Goal: Task Accomplishment & Management: Manage account settings

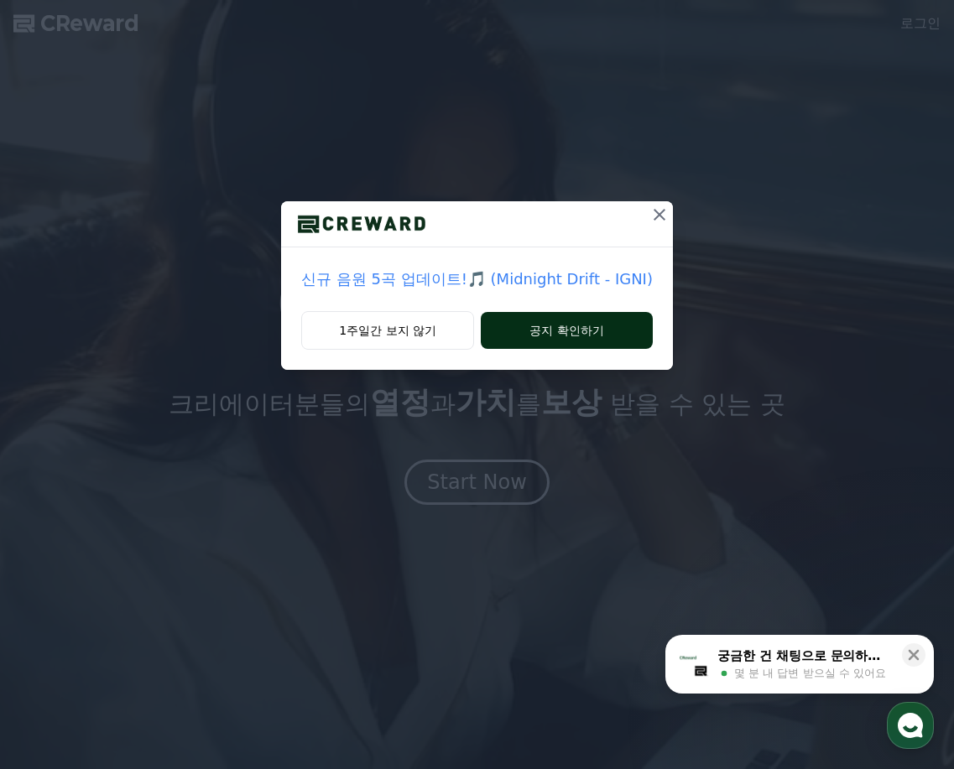
click at [549, 326] on button "공지 확인하기" at bounding box center [567, 330] width 172 height 37
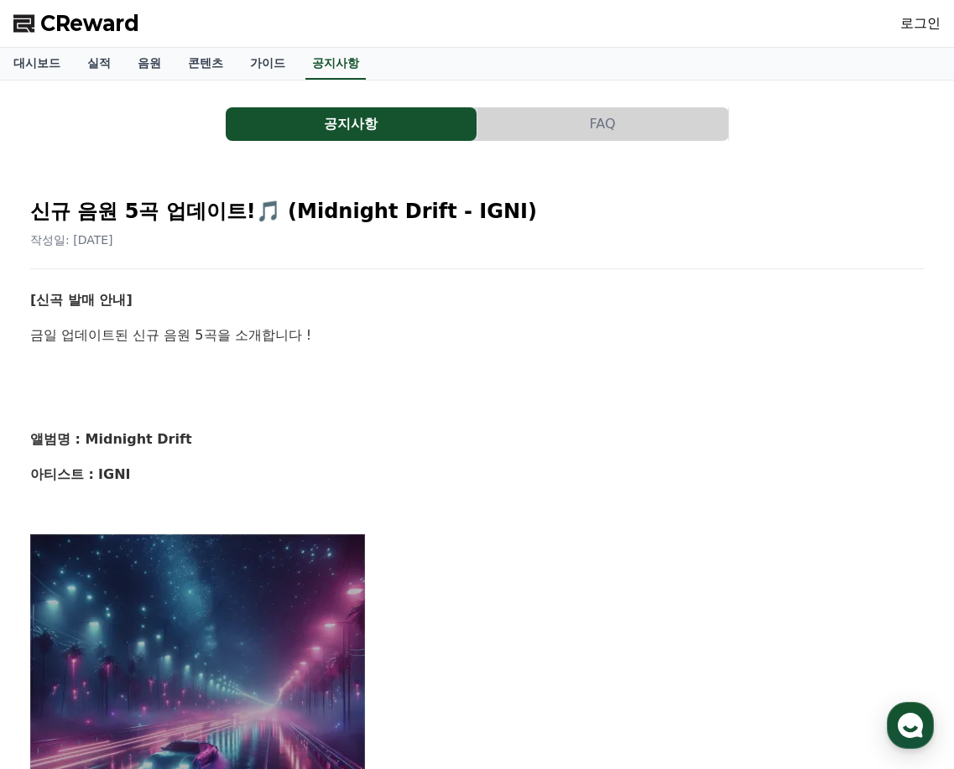
click at [96, 30] on span "CReward" at bounding box center [89, 23] width 99 height 27
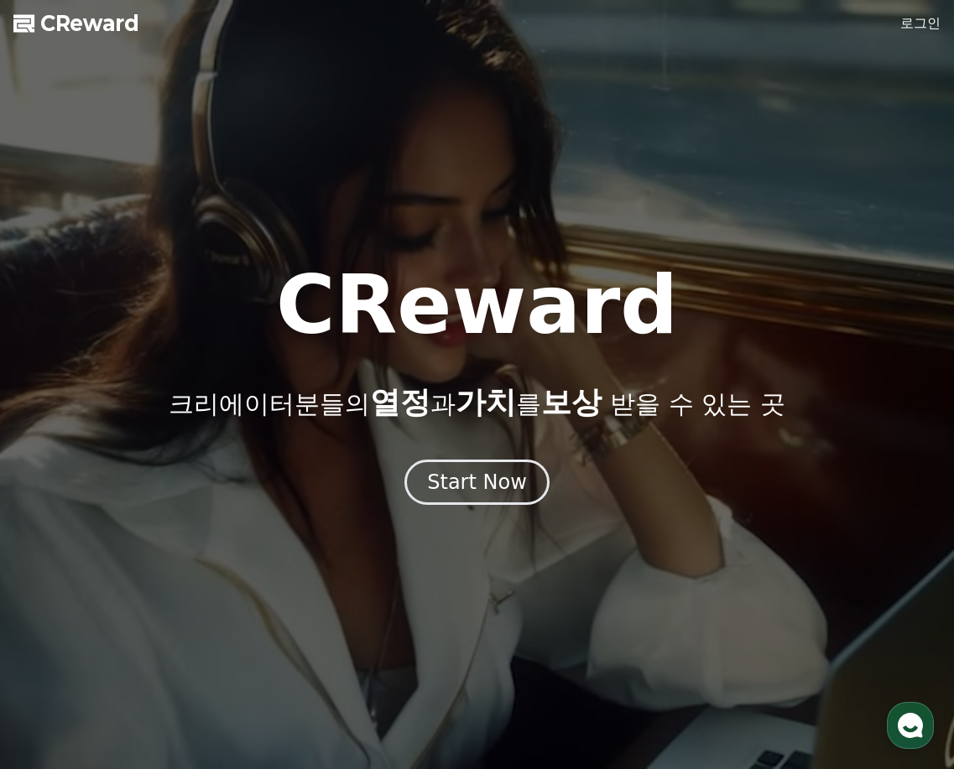
click at [925, 23] on link "로그인" at bounding box center [920, 23] width 40 height 20
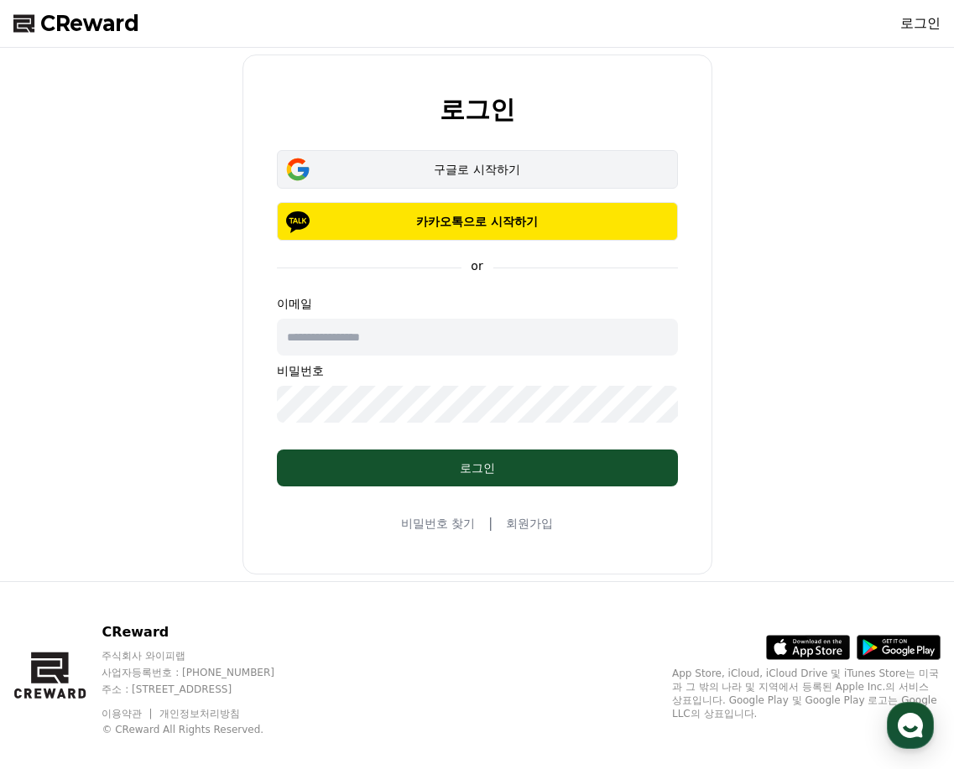
click at [482, 169] on div "구글로 시작하기" at bounding box center [477, 169] width 352 height 17
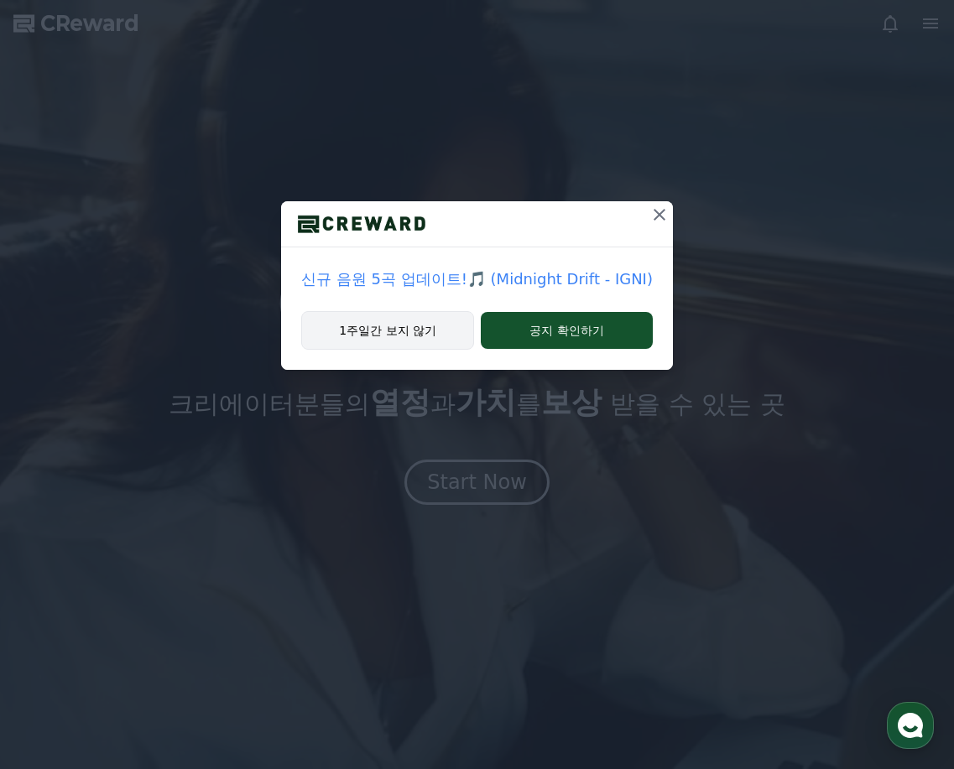
click at [398, 336] on button "1주일간 보지 않기" at bounding box center [387, 330] width 173 height 39
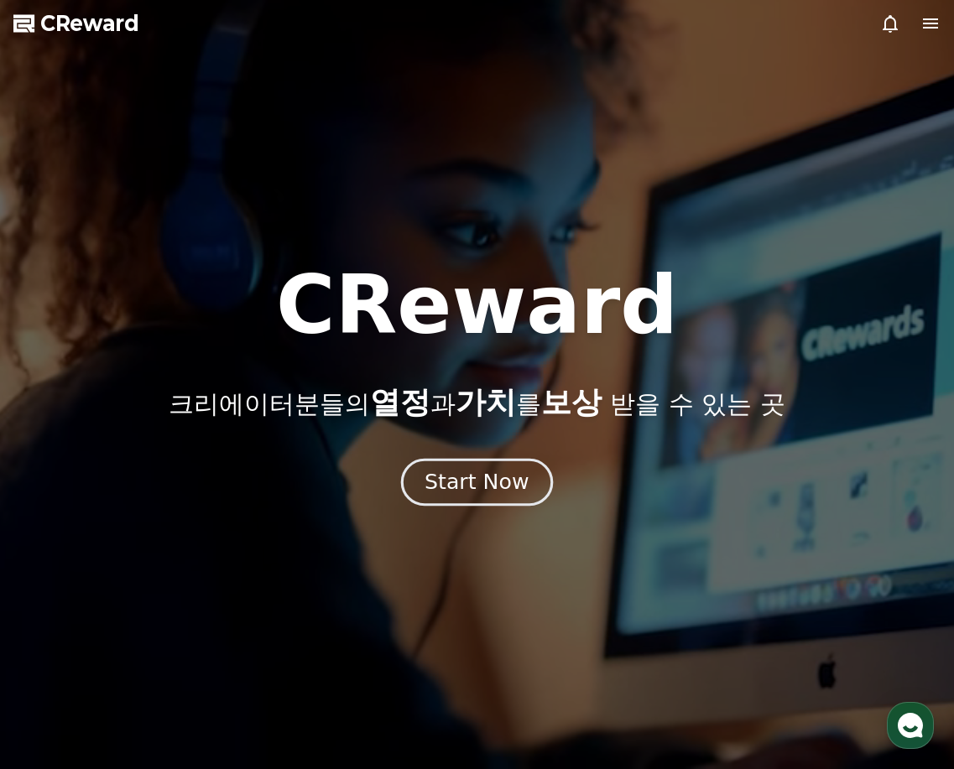
click at [483, 490] on div "Start Now" at bounding box center [477, 482] width 104 height 29
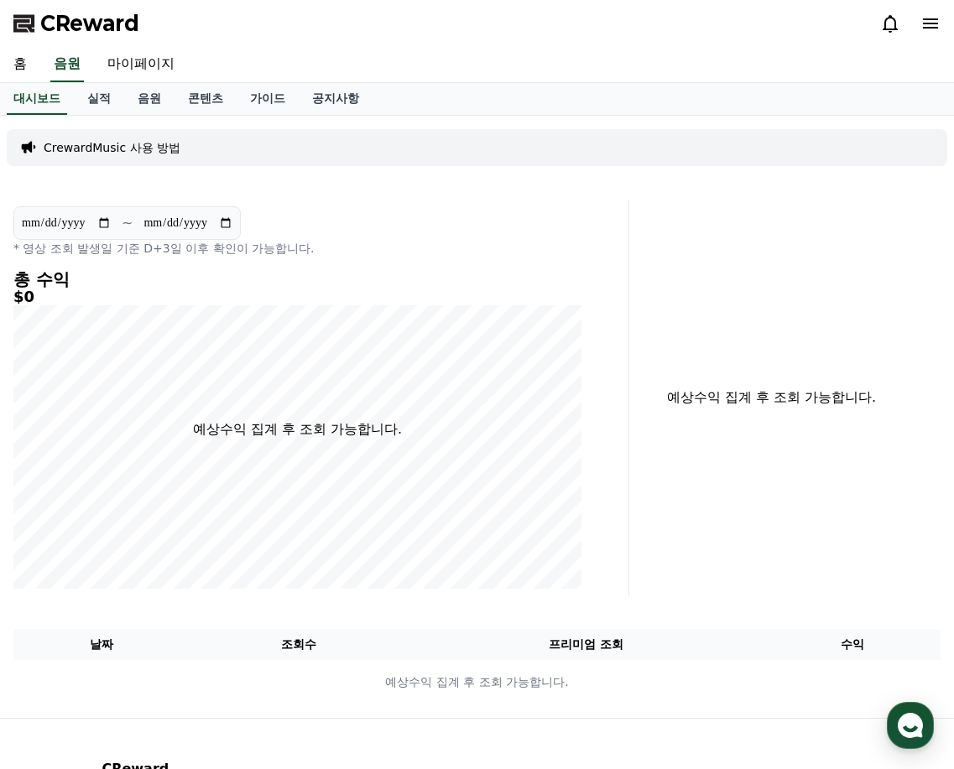
drag, startPoint x: 400, startPoint y: 0, endPoint x: 236, endPoint y: 196, distance: 255.5
click at [236, 197] on div "**********" at bounding box center [477, 417] width 954 height 602
click at [106, 148] on p "CrewardMusic 사용 방법" at bounding box center [112, 147] width 137 height 17
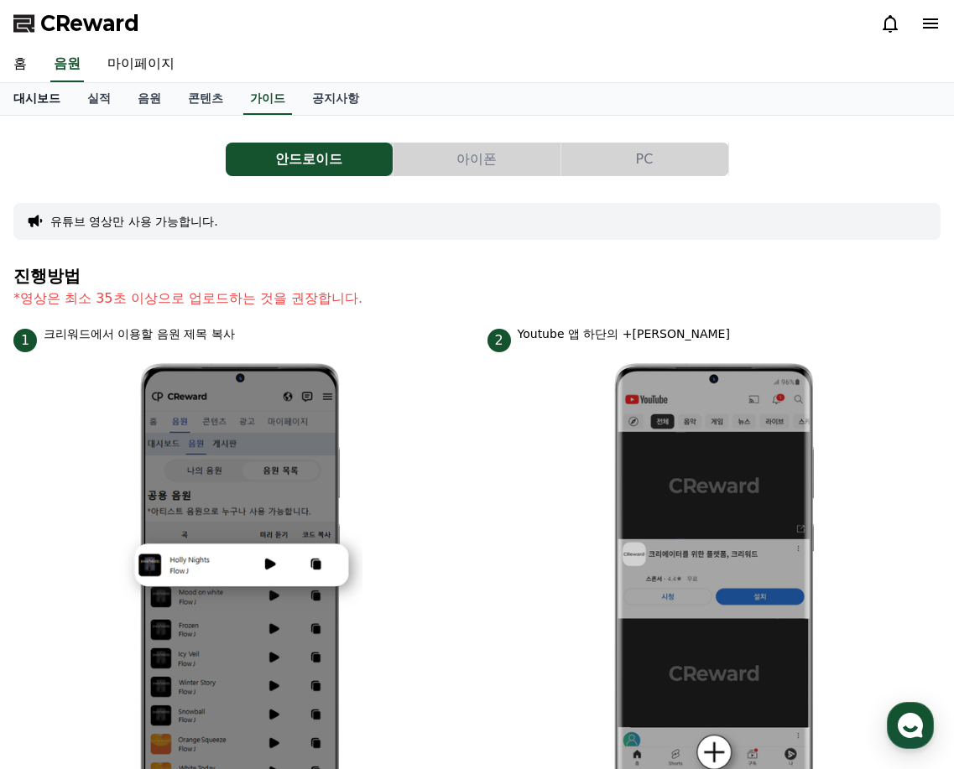
click at [31, 96] on link "대시보드" at bounding box center [37, 99] width 74 height 32
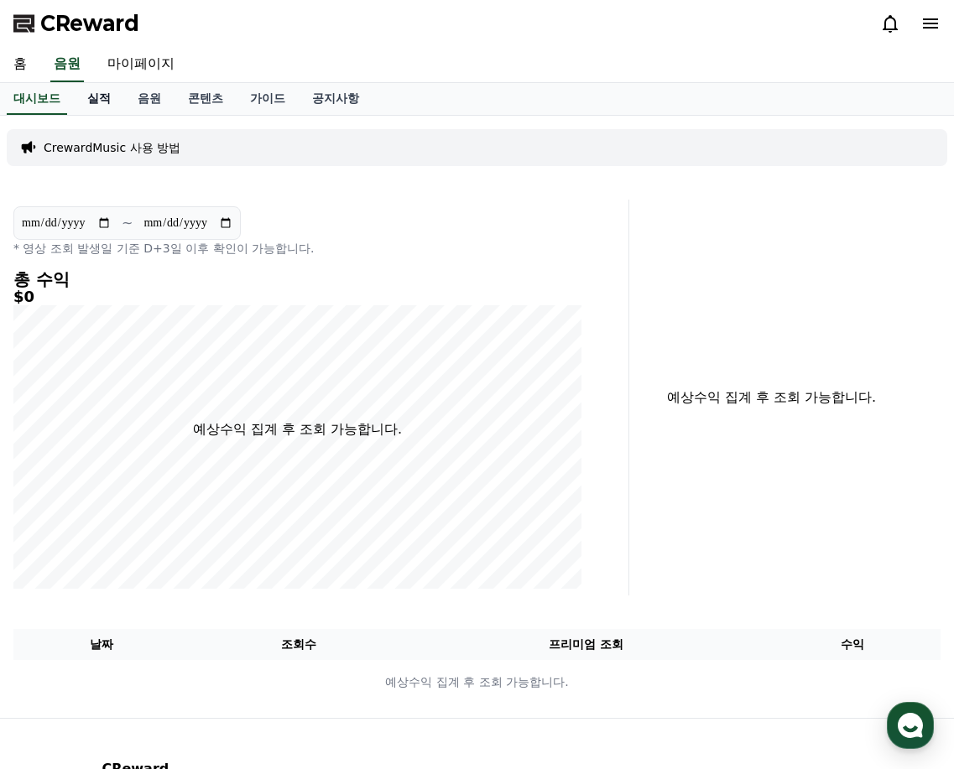
click at [112, 89] on link "실적" at bounding box center [99, 99] width 50 height 32
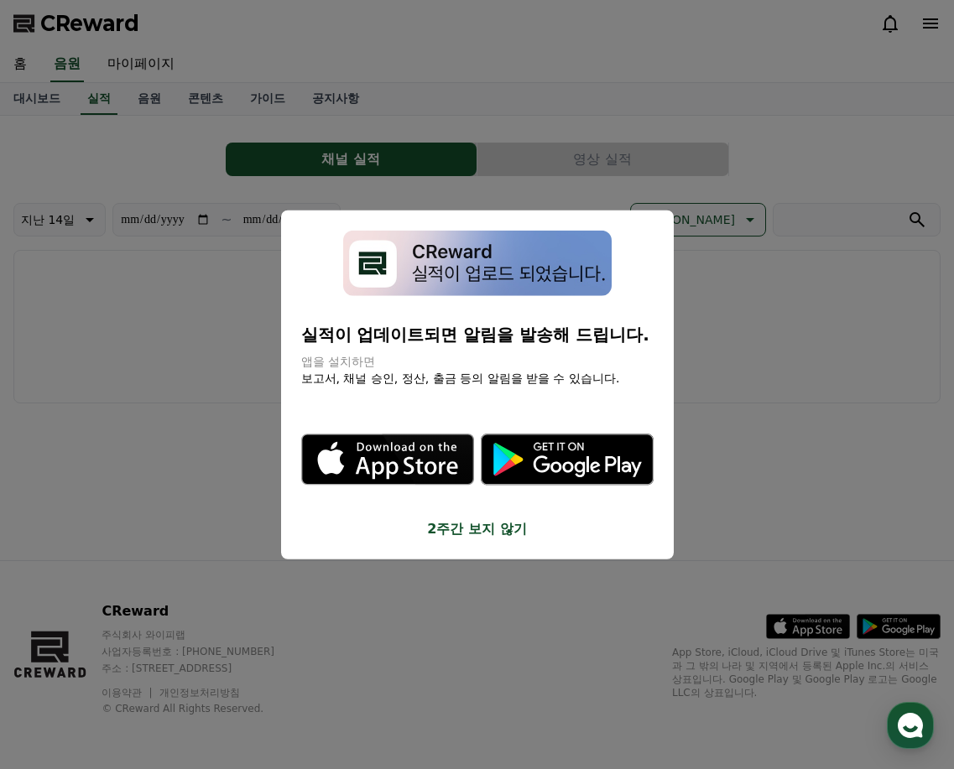
click at [514, 524] on button "2주간 보지 않기" at bounding box center [477, 529] width 352 height 20
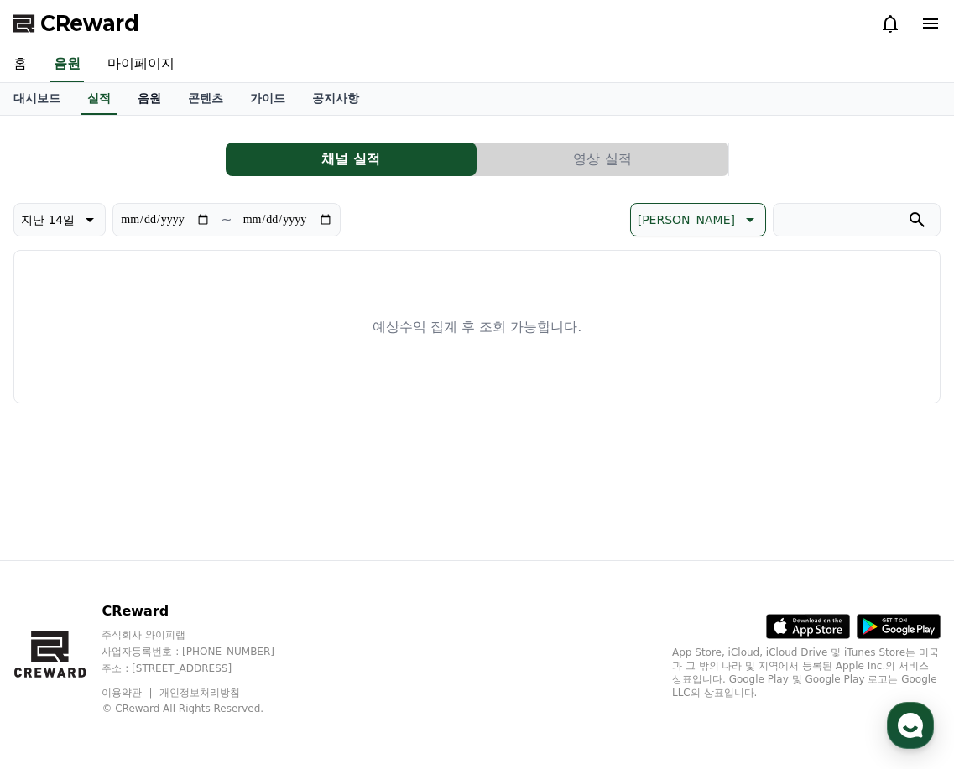
click at [150, 102] on link "음원" at bounding box center [149, 99] width 50 height 32
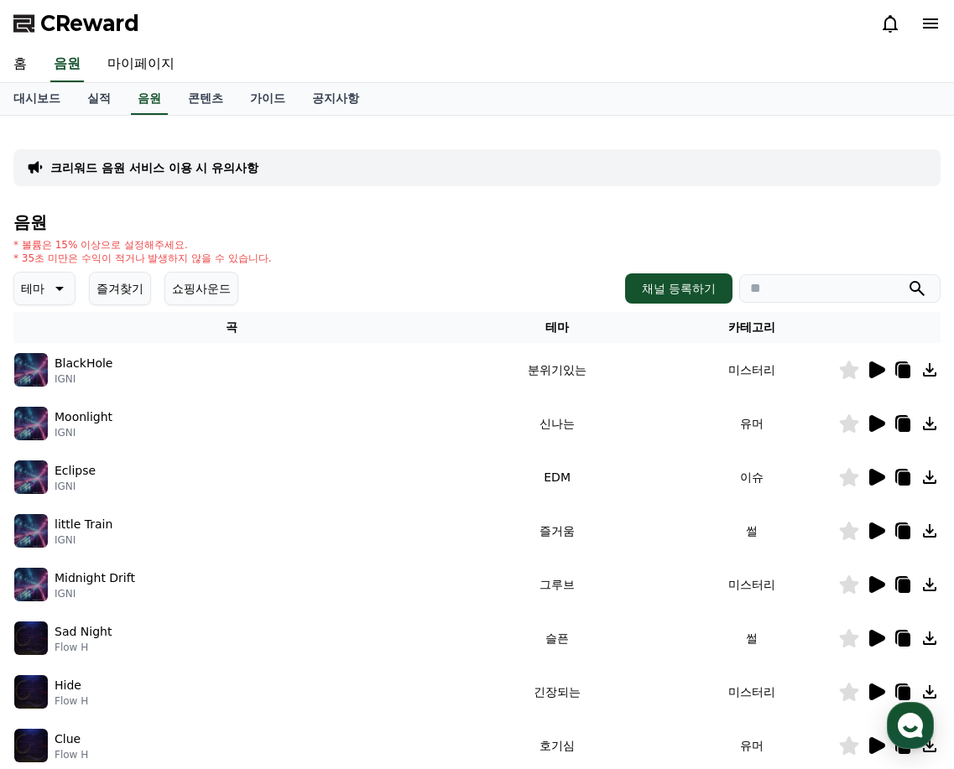
click at [871, 368] on icon at bounding box center [877, 370] width 16 height 17
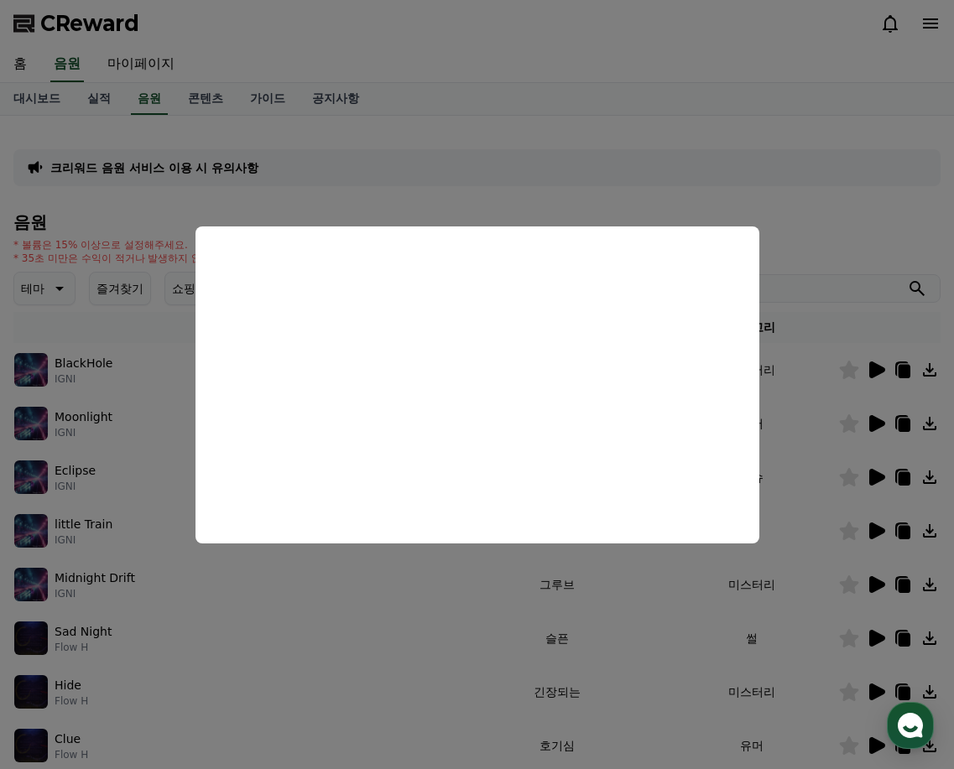
click at [581, 121] on button "close modal" at bounding box center [477, 384] width 954 height 769
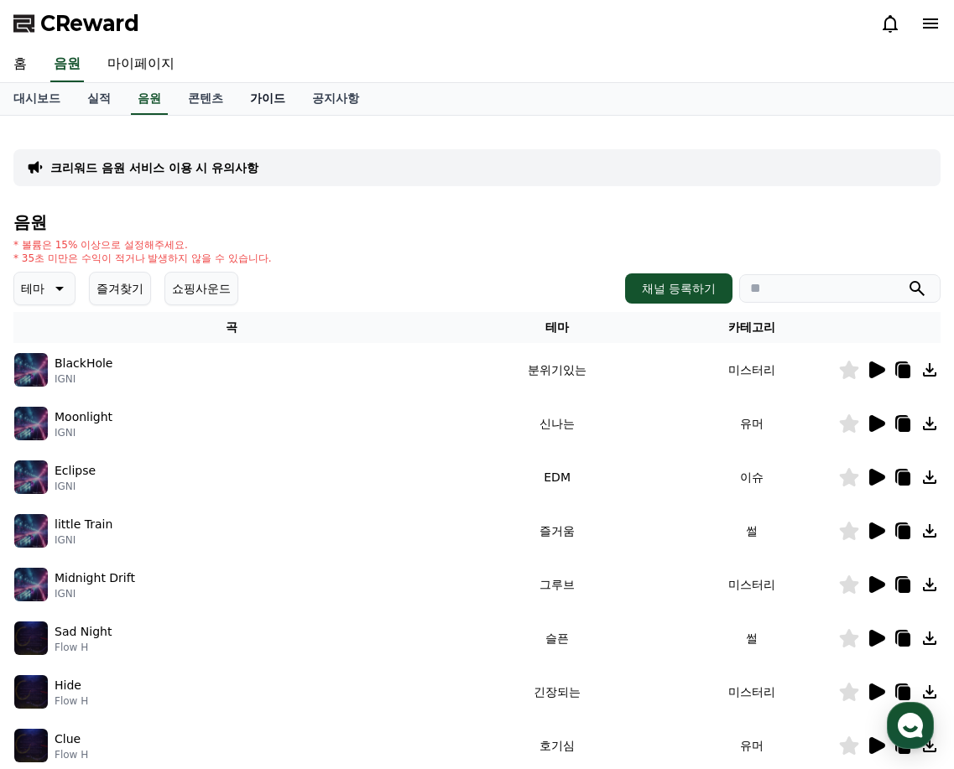
click at [270, 93] on link "가이드" at bounding box center [268, 99] width 62 height 32
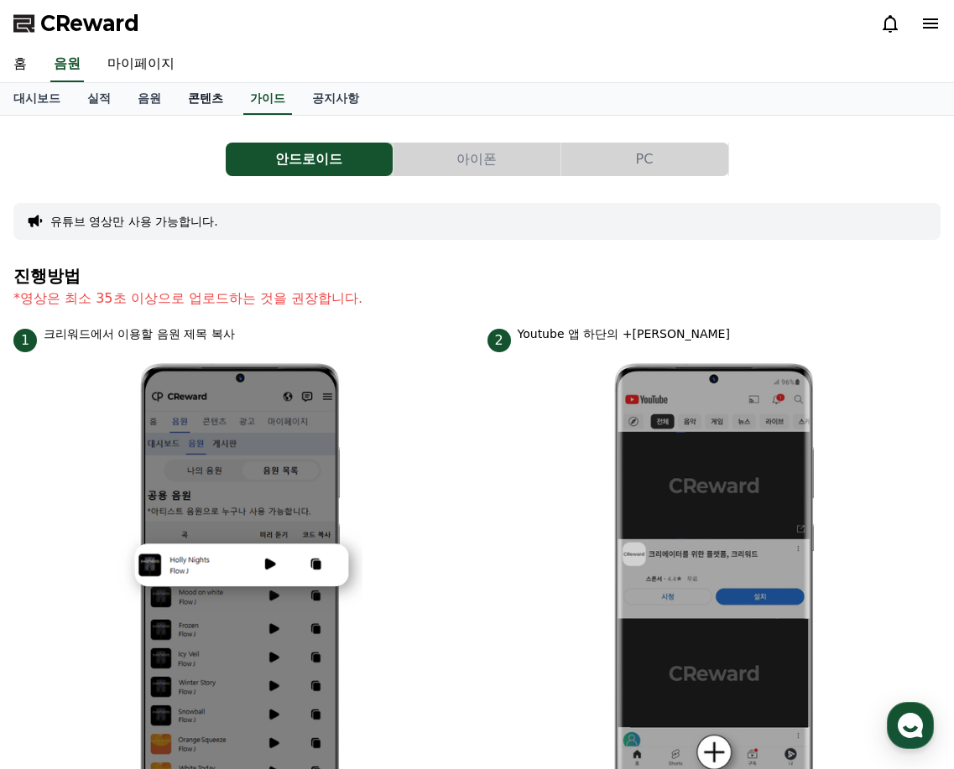
click at [216, 101] on link "콘텐츠" at bounding box center [206, 99] width 62 height 32
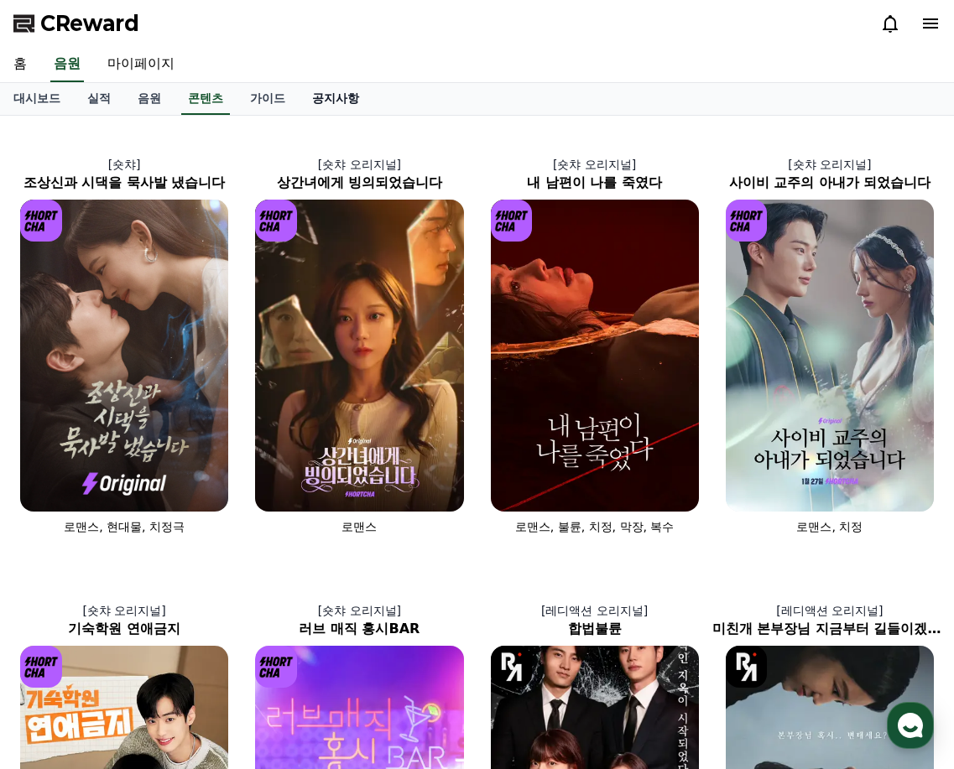
click at [357, 97] on link "공지사항" at bounding box center [336, 99] width 74 height 32
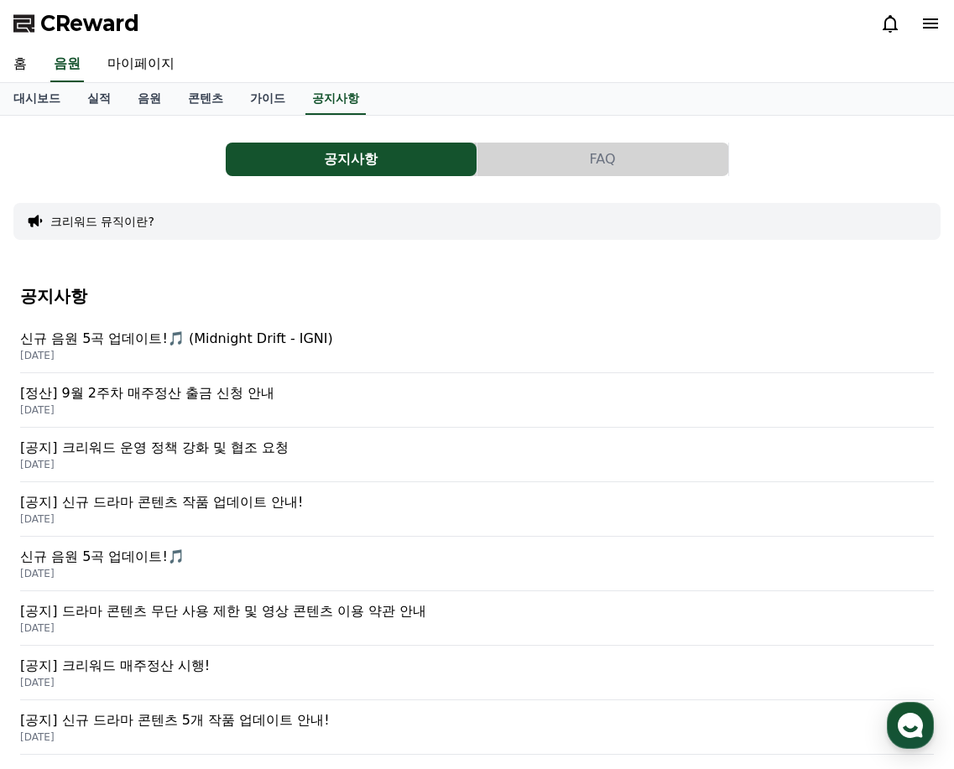
click at [240, 390] on p "[정산] 9월 2주차 매주정산 출금 신청 안내" at bounding box center [477, 393] width 914 height 20
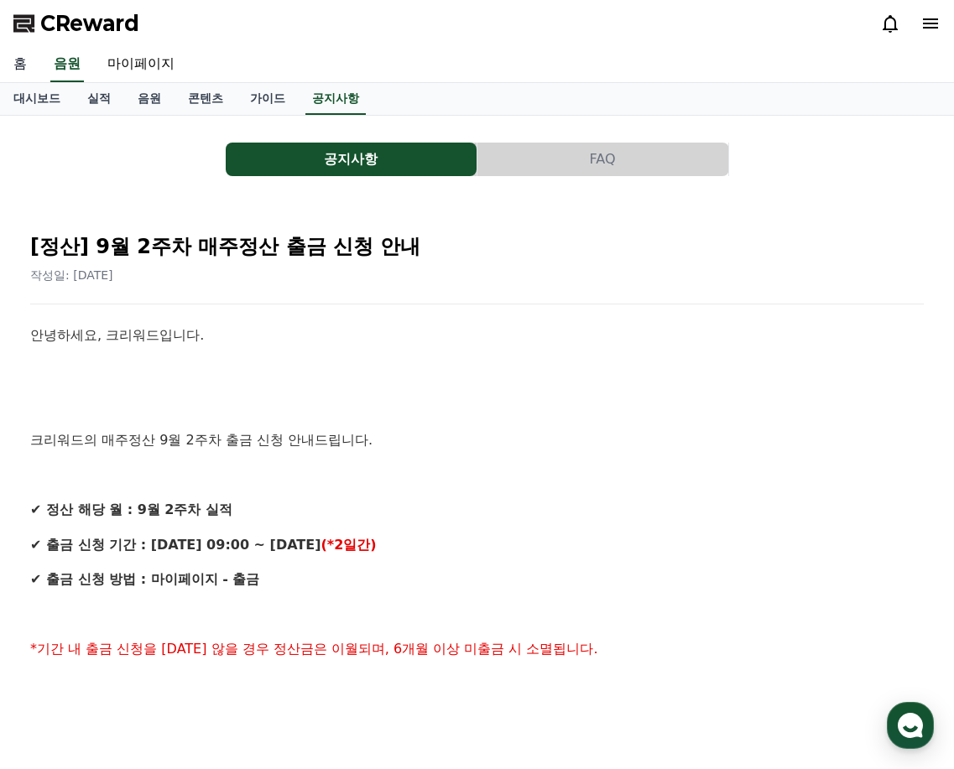
click at [24, 61] on link "홈" at bounding box center [20, 64] width 40 height 35
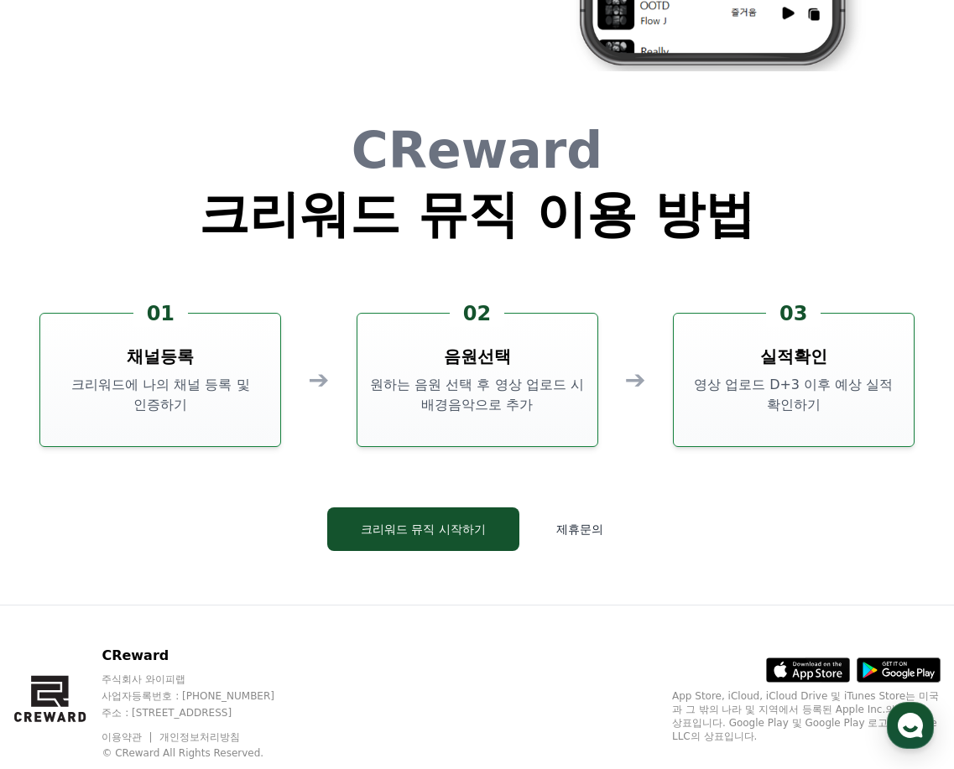
scroll to position [4379, 0]
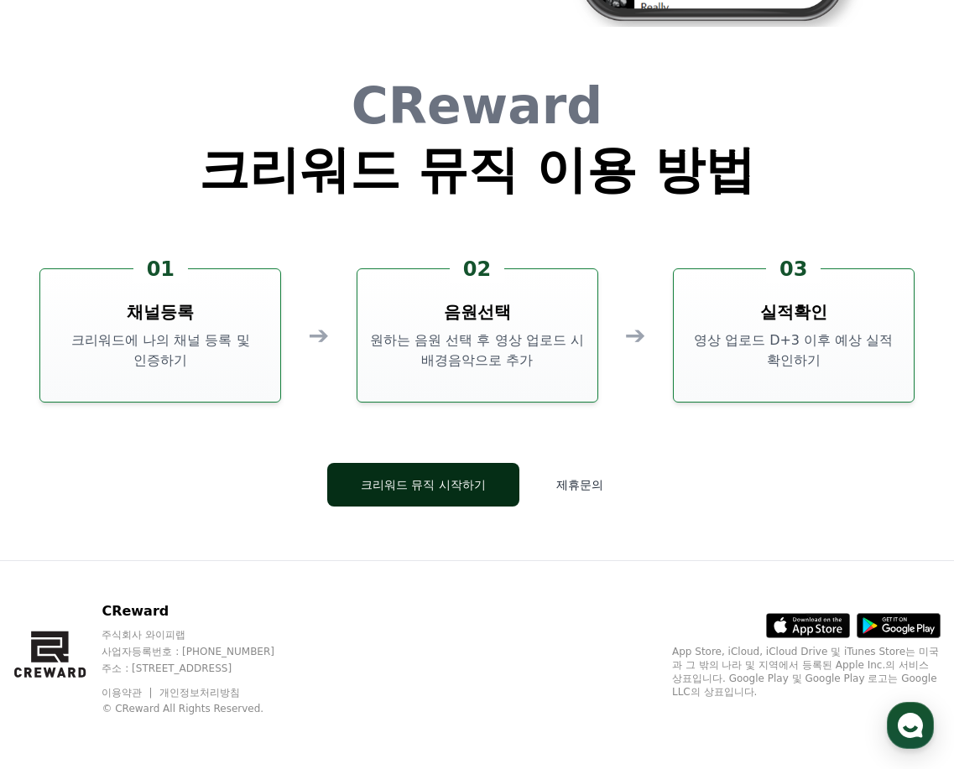
click at [430, 498] on button "크리워드 뮤직 시작하기" at bounding box center [423, 485] width 192 height 44
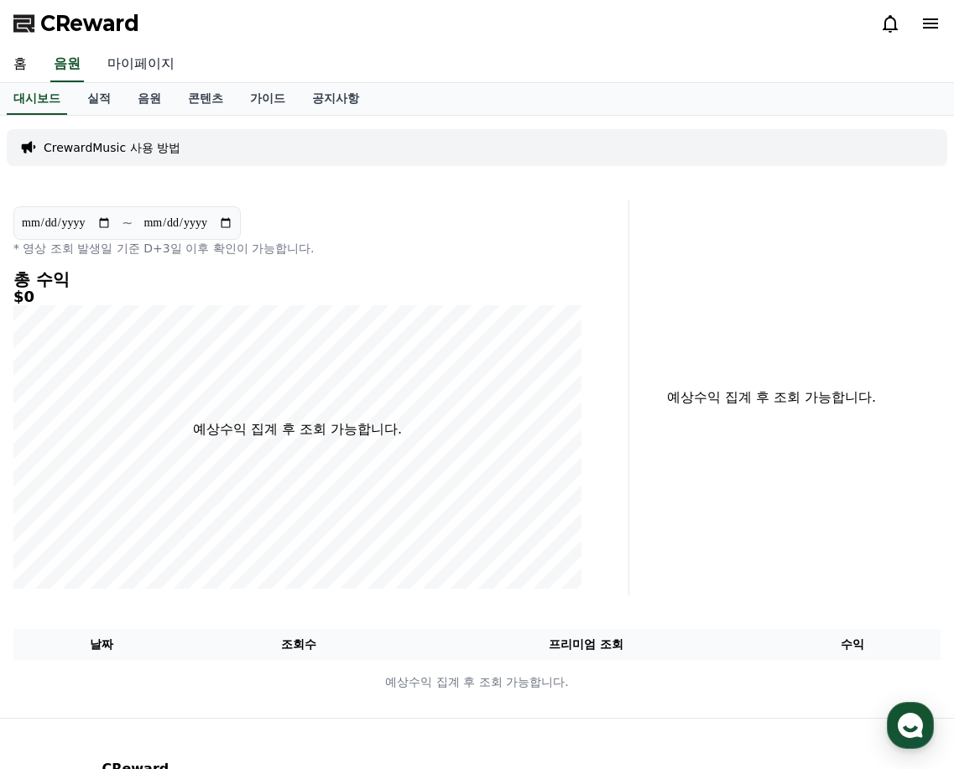
click at [133, 60] on link "마이페이지" at bounding box center [141, 64] width 94 height 35
select select "**********"
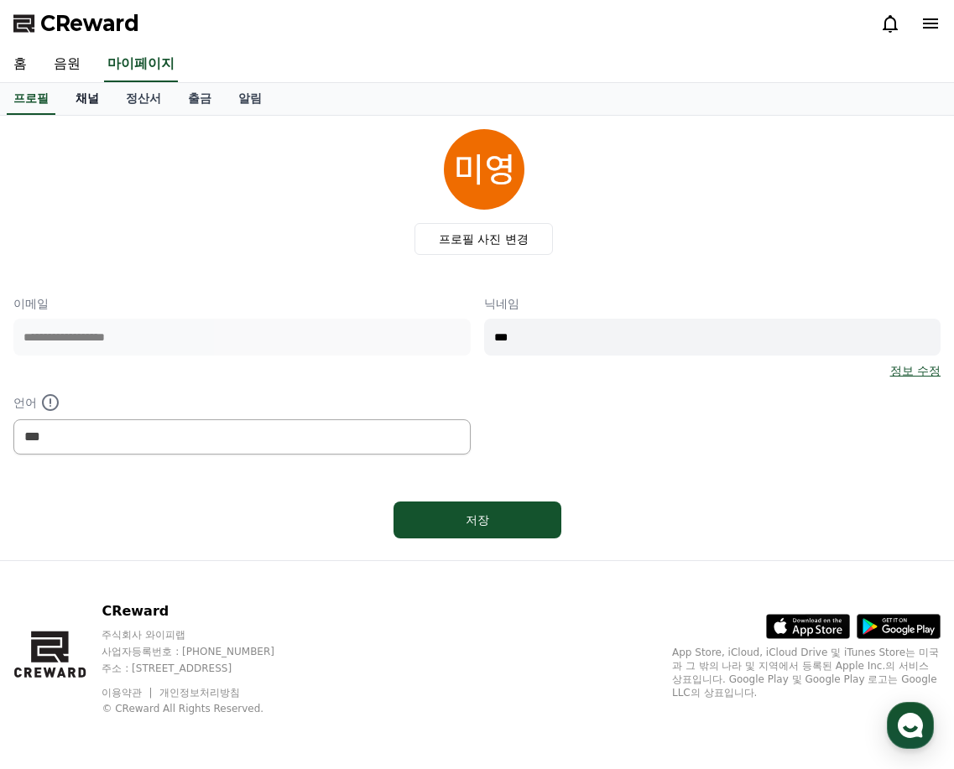
click at [87, 97] on link "채널" at bounding box center [87, 99] width 50 height 32
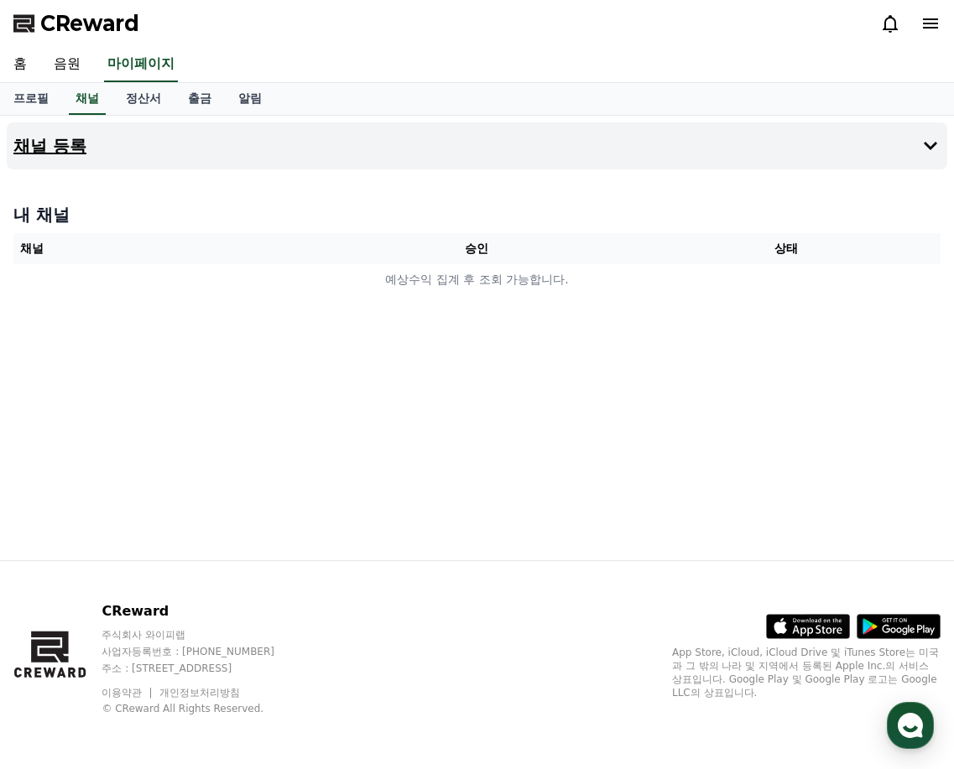
click at [937, 148] on icon at bounding box center [930, 146] width 20 height 20
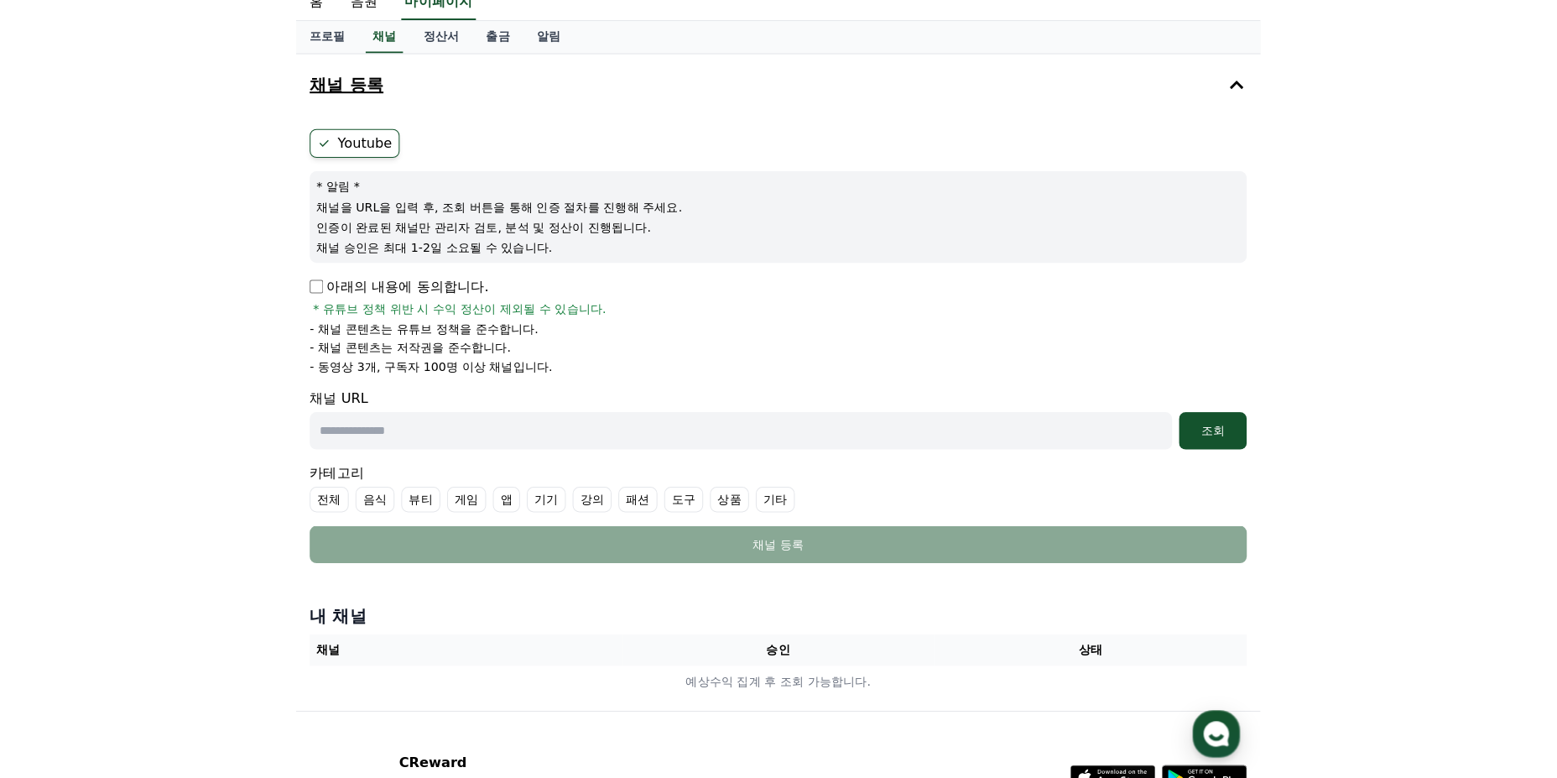
scroll to position [168, 0]
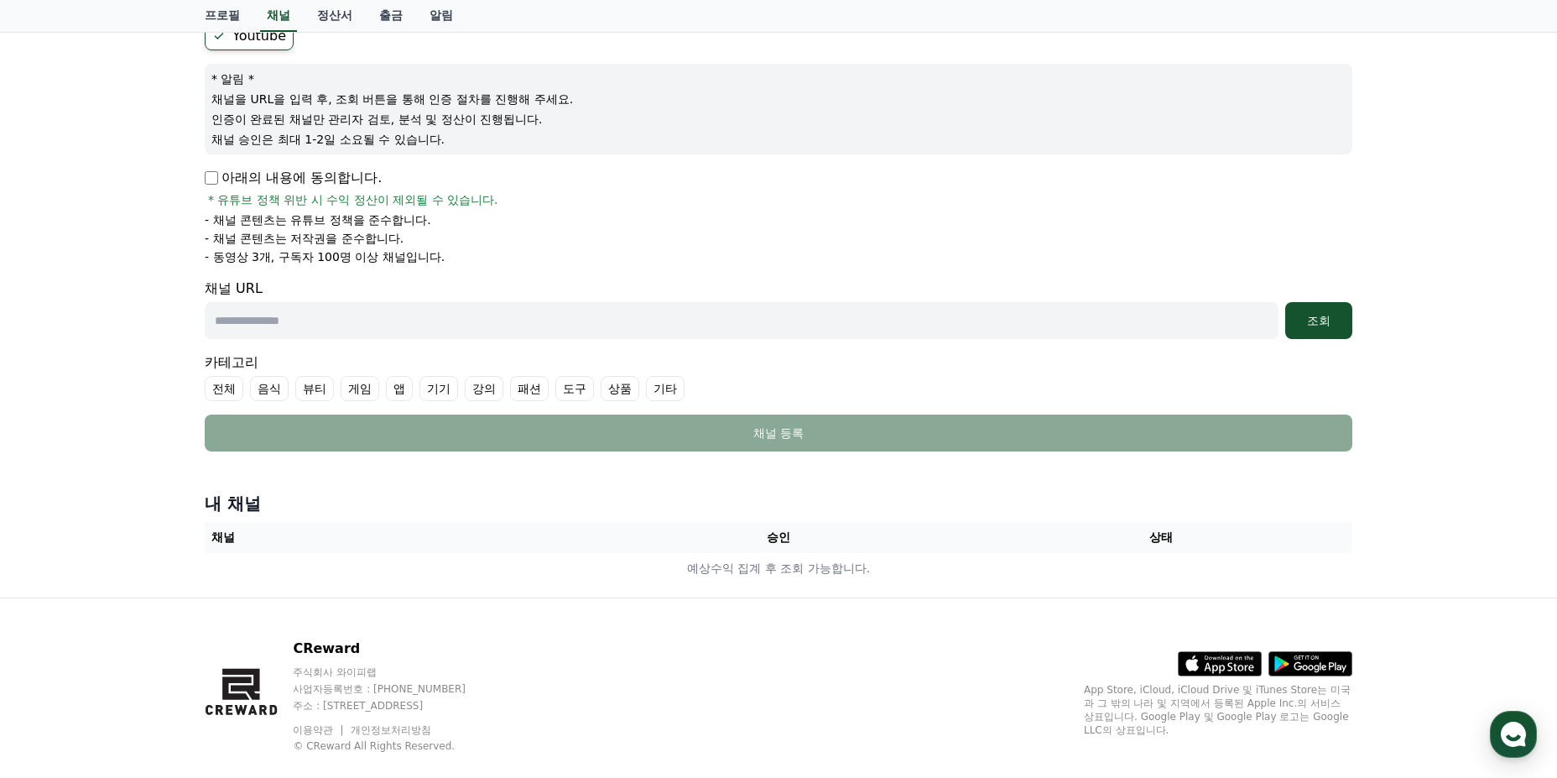
drag, startPoint x: 398, startPoint y: 321, endPoint x: 493, endPoint y: 319, distance: 94.8
click at [398, 320] on input "text" at bounding box center [742, 320] width 1074 height 37
paste input "**********"
type input "**********"
click at [953, 329] on button "조회" at bounding box center [1318, 320] width 67 height 37
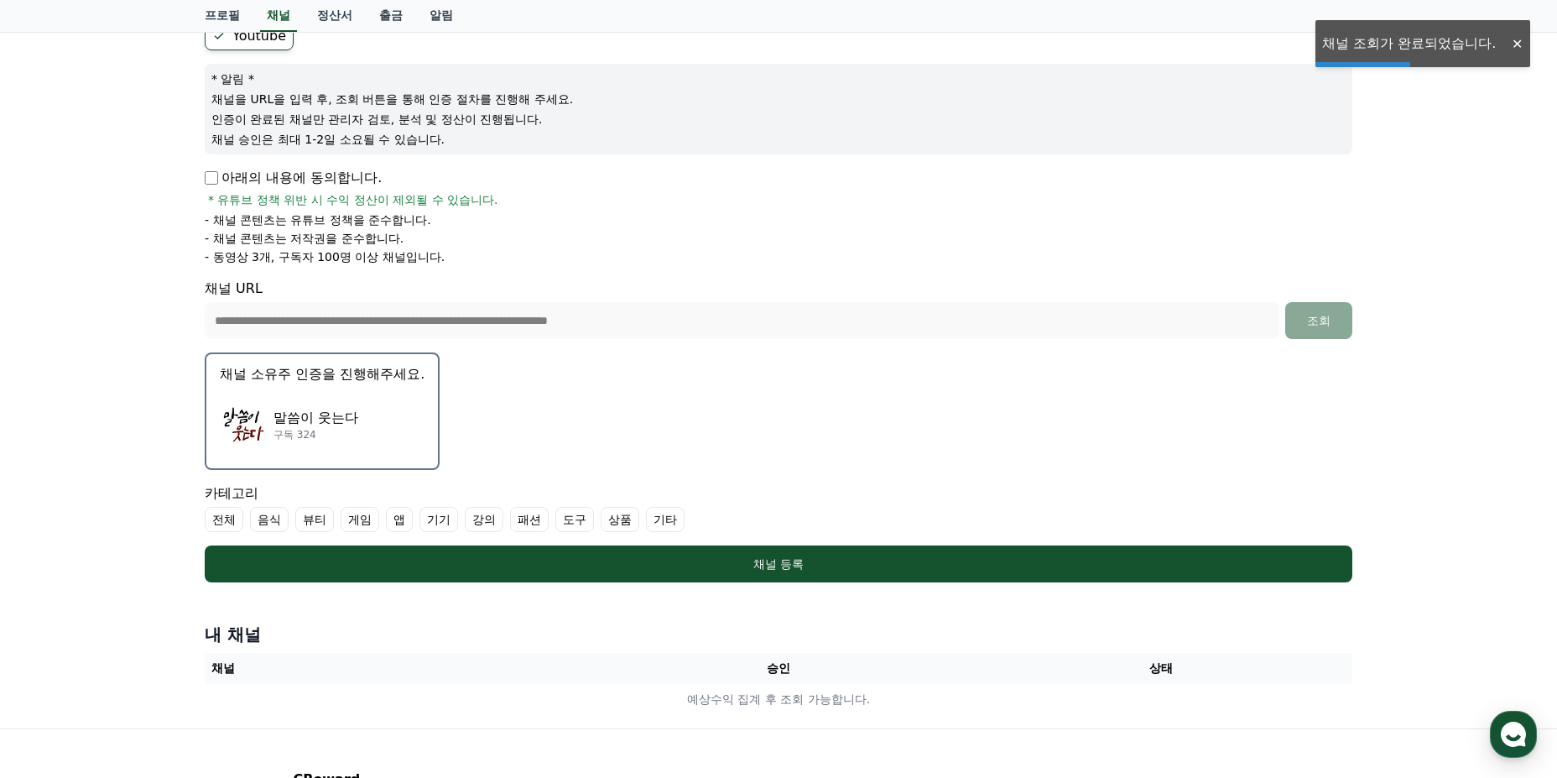
click at [404, 374] on p "채널 소유주 인증을 진행해주세요." at bounding box center [322, 374] width 205 height 20
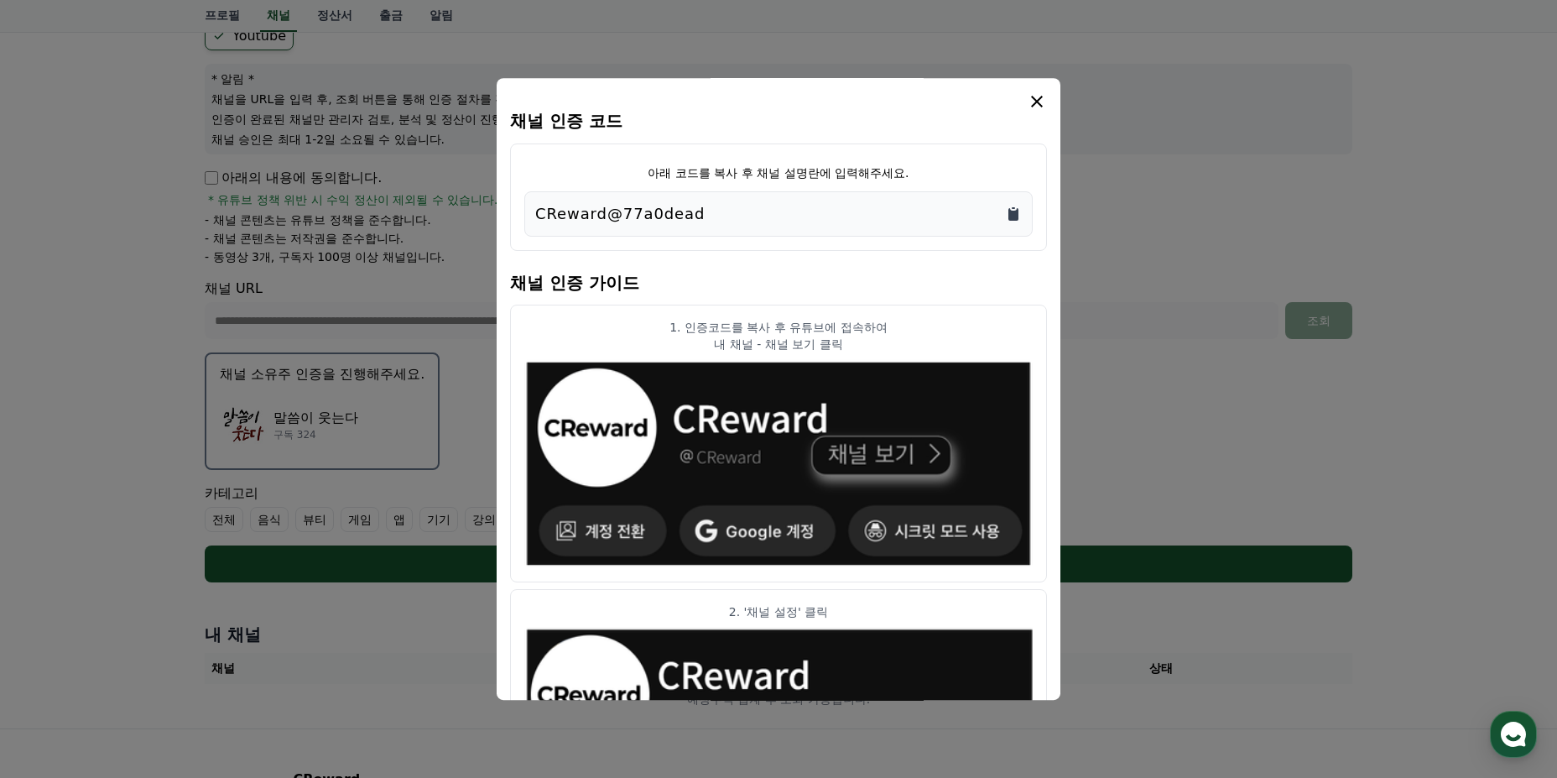
click at [953, 211] on icon "Copy to clipboard" at bounding box center [1014, 214] width 10 height 13
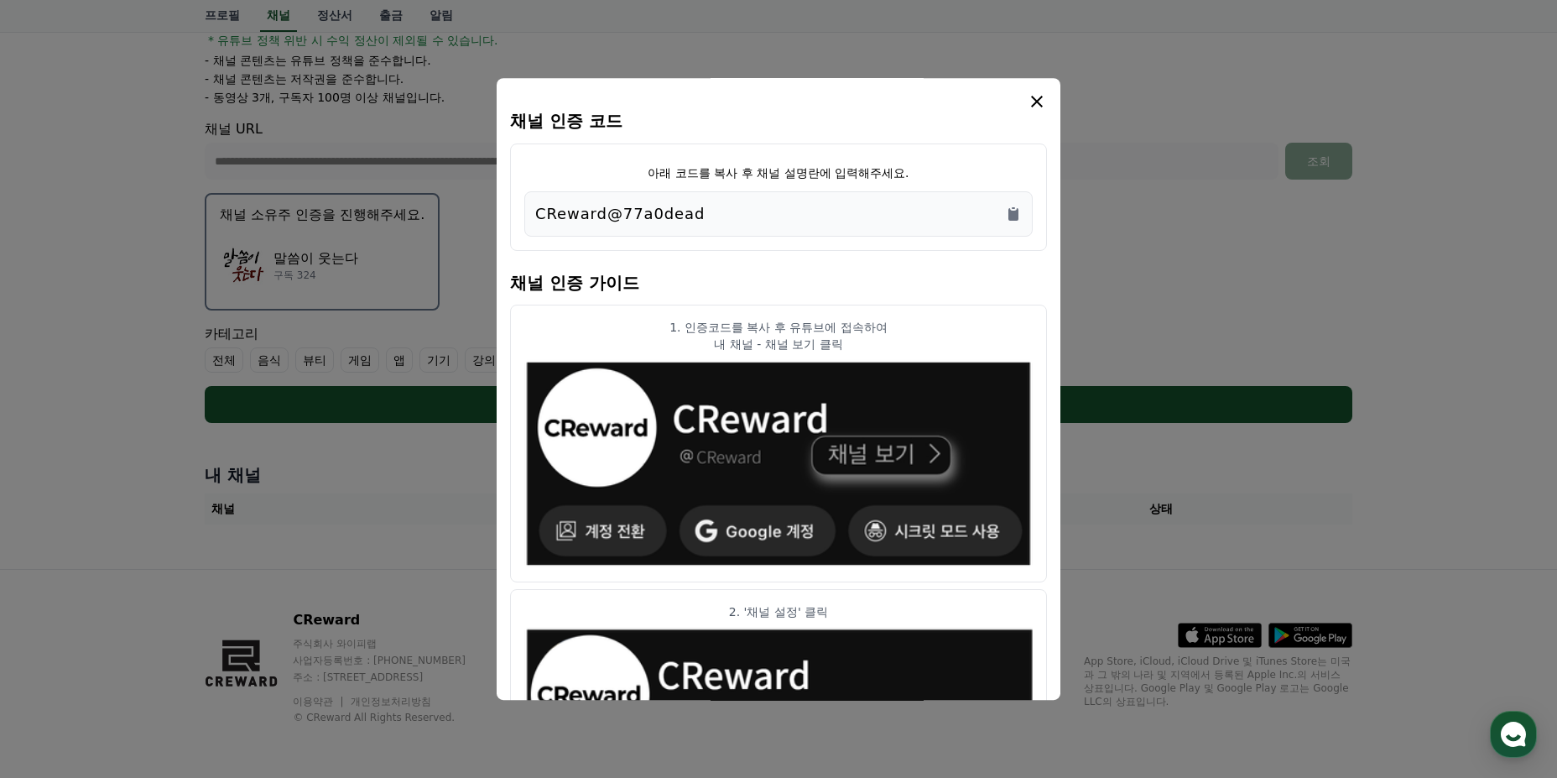
scroll to position [0, 0]
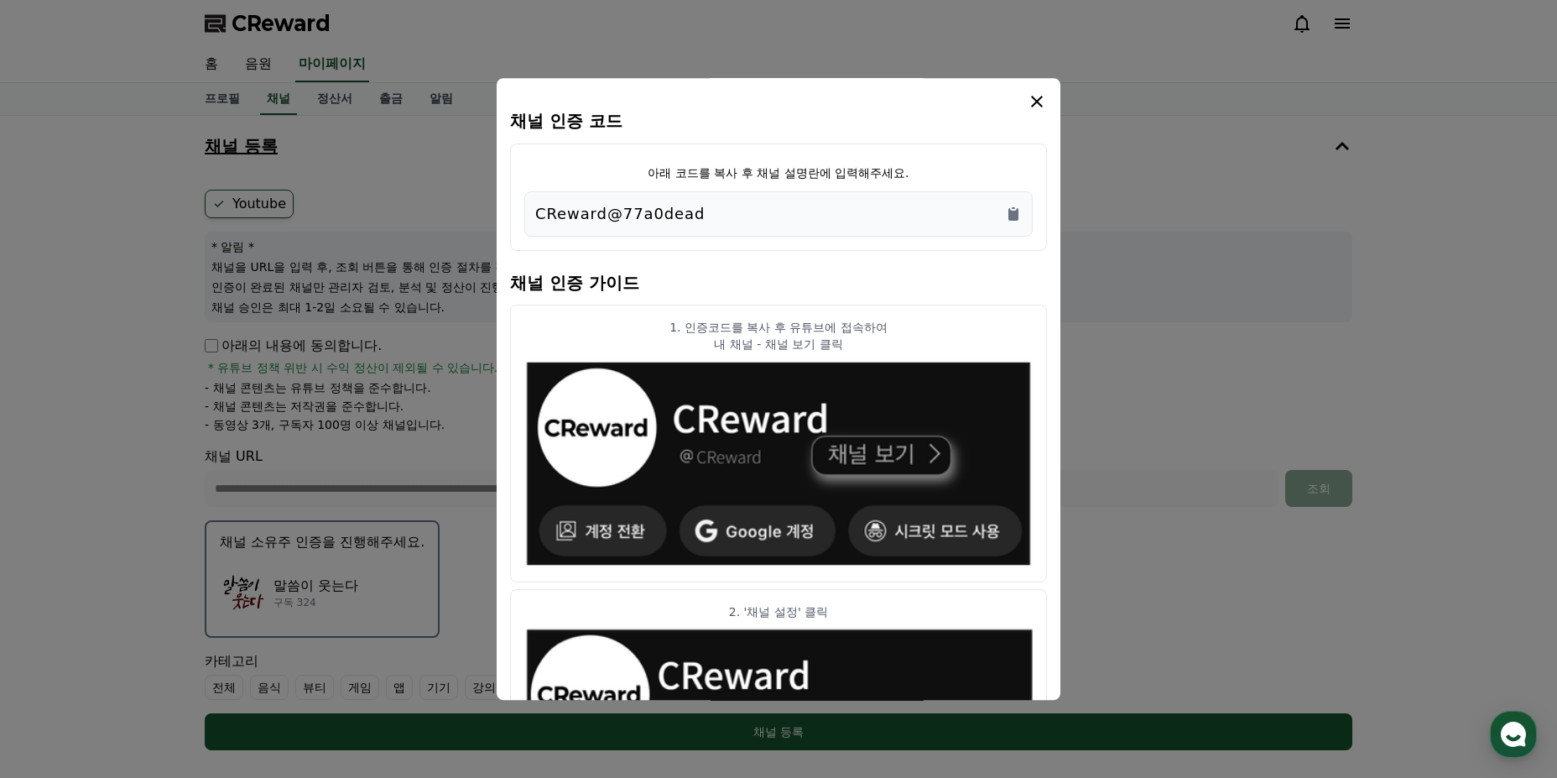
click at [953, 101] on icon "modal" at bounding box center [1037, 101] width 20 height 20
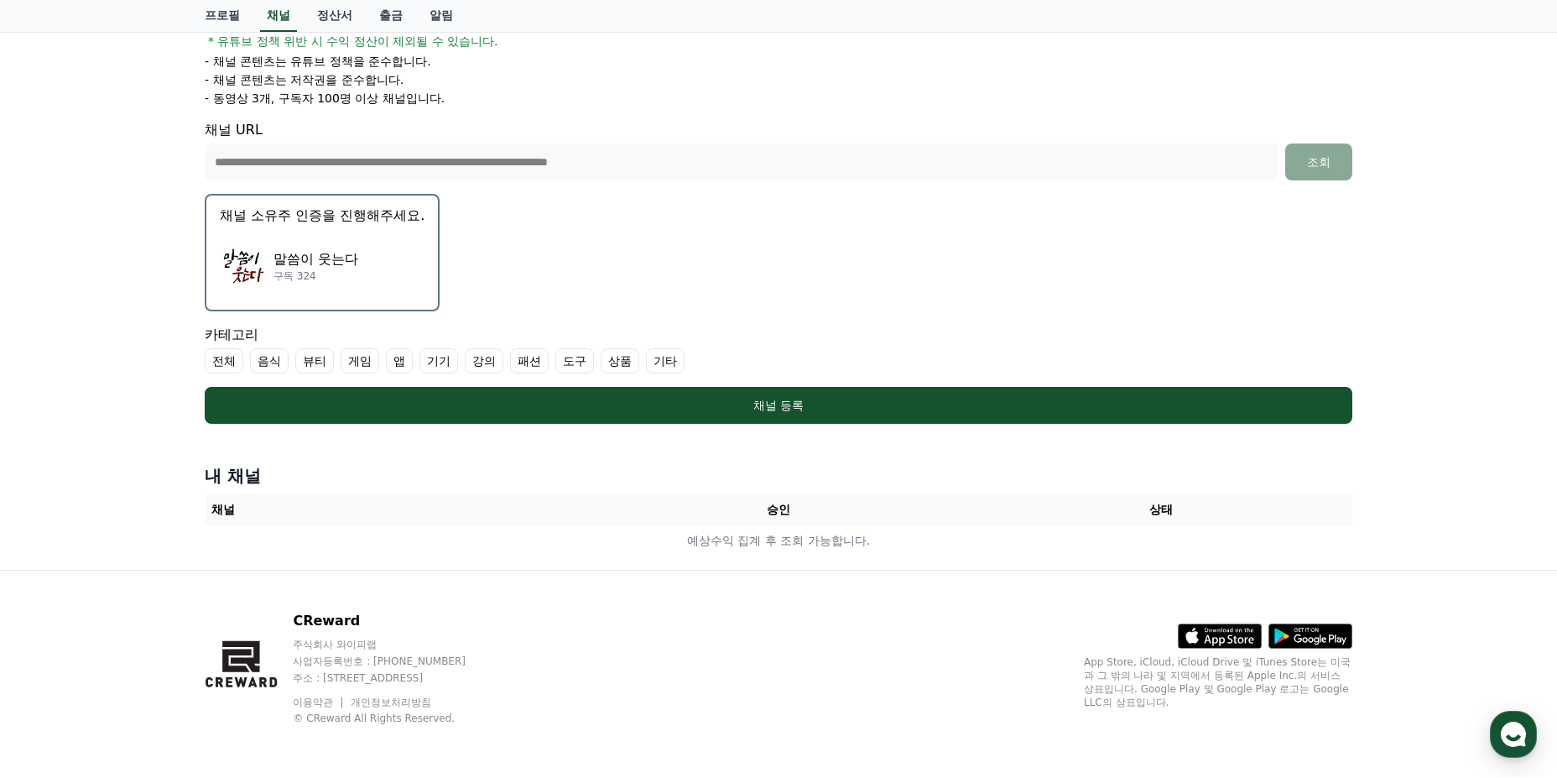
scroll to position [327, 0]
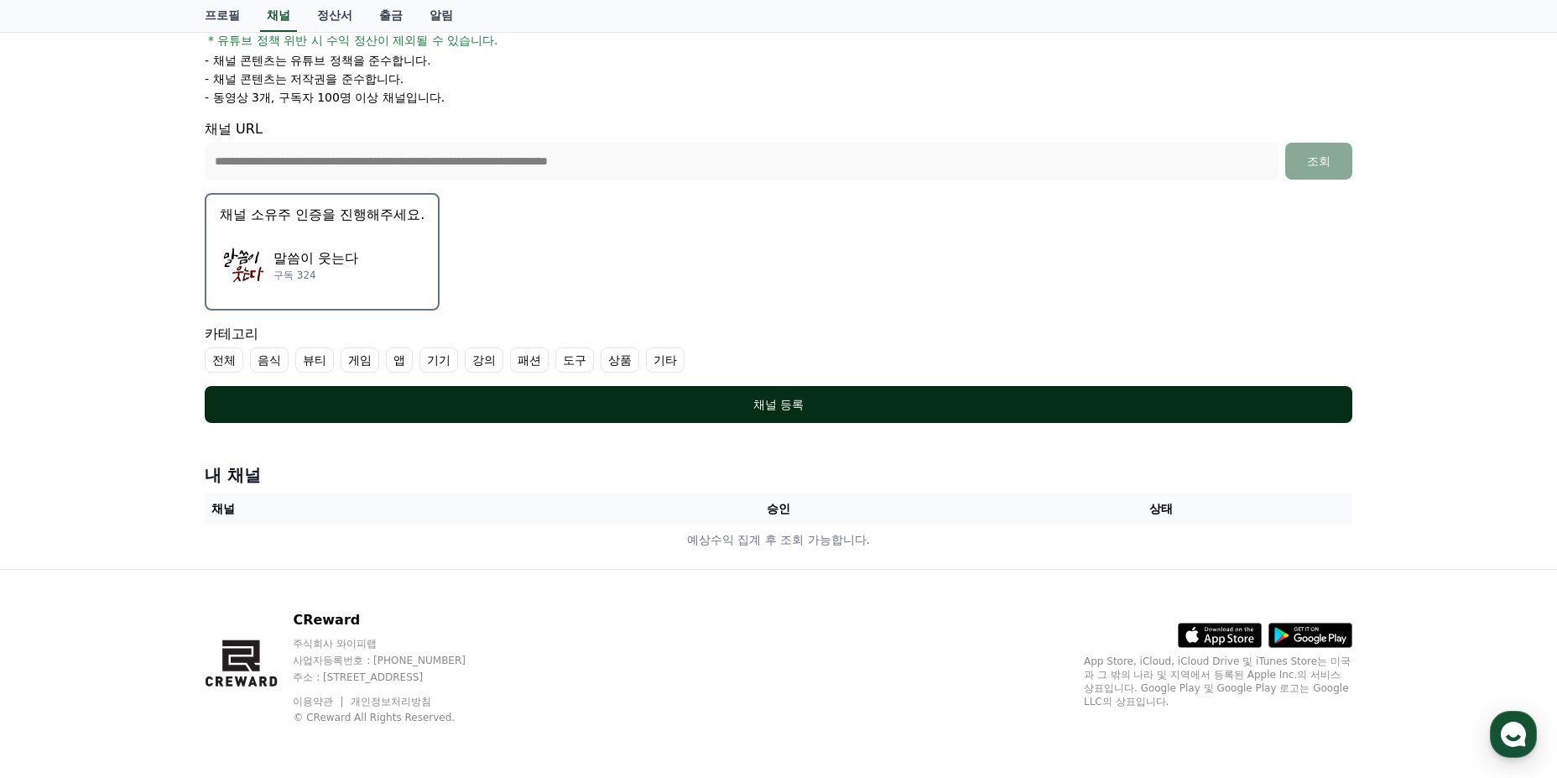
click at [777, 409] on div "채널 등록" at bounding box center [778, 404] width 1081 height 17
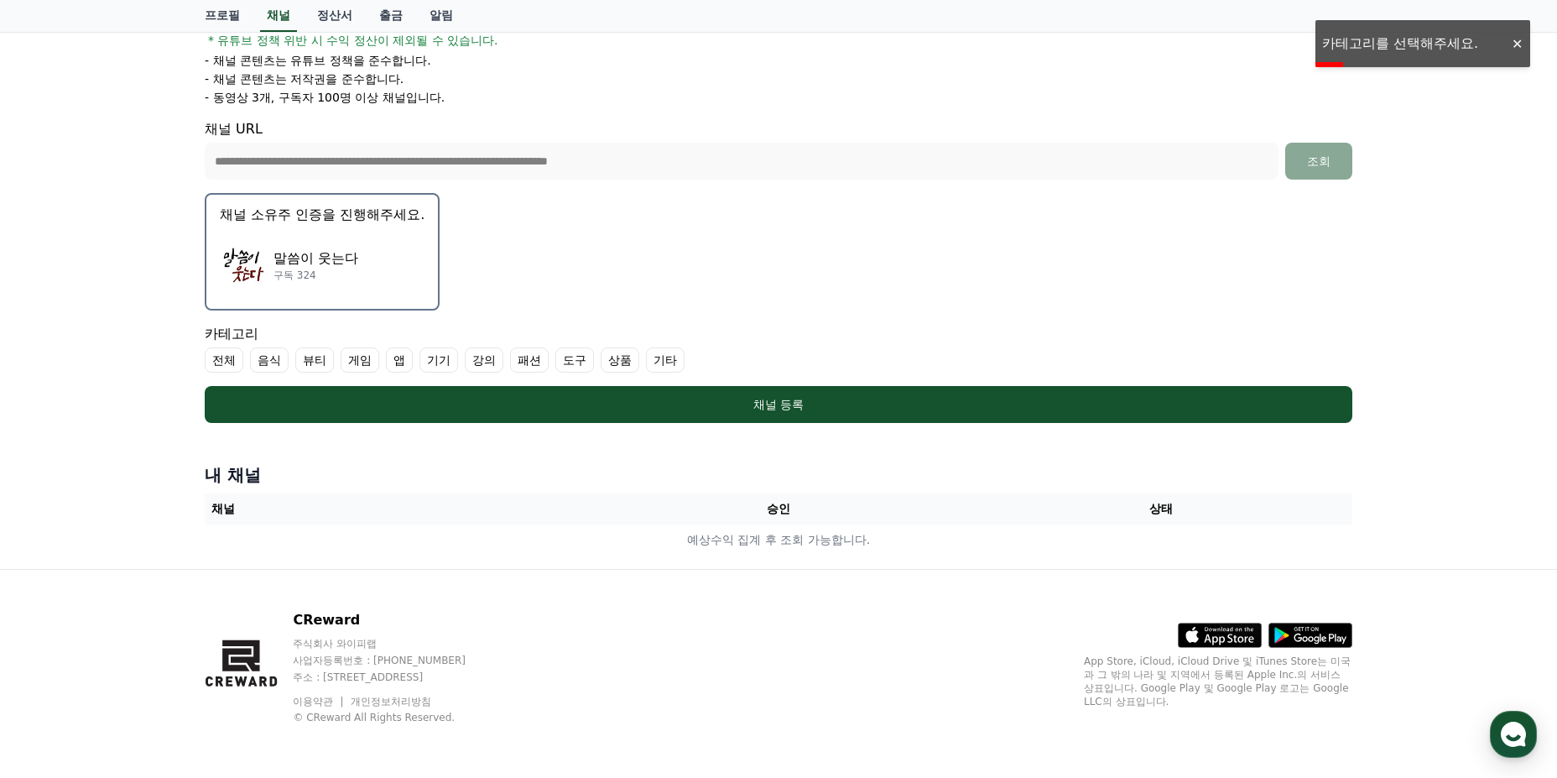
click at [665, 356] on label "기타" at bounding box center [665, 359] width 39 height 25
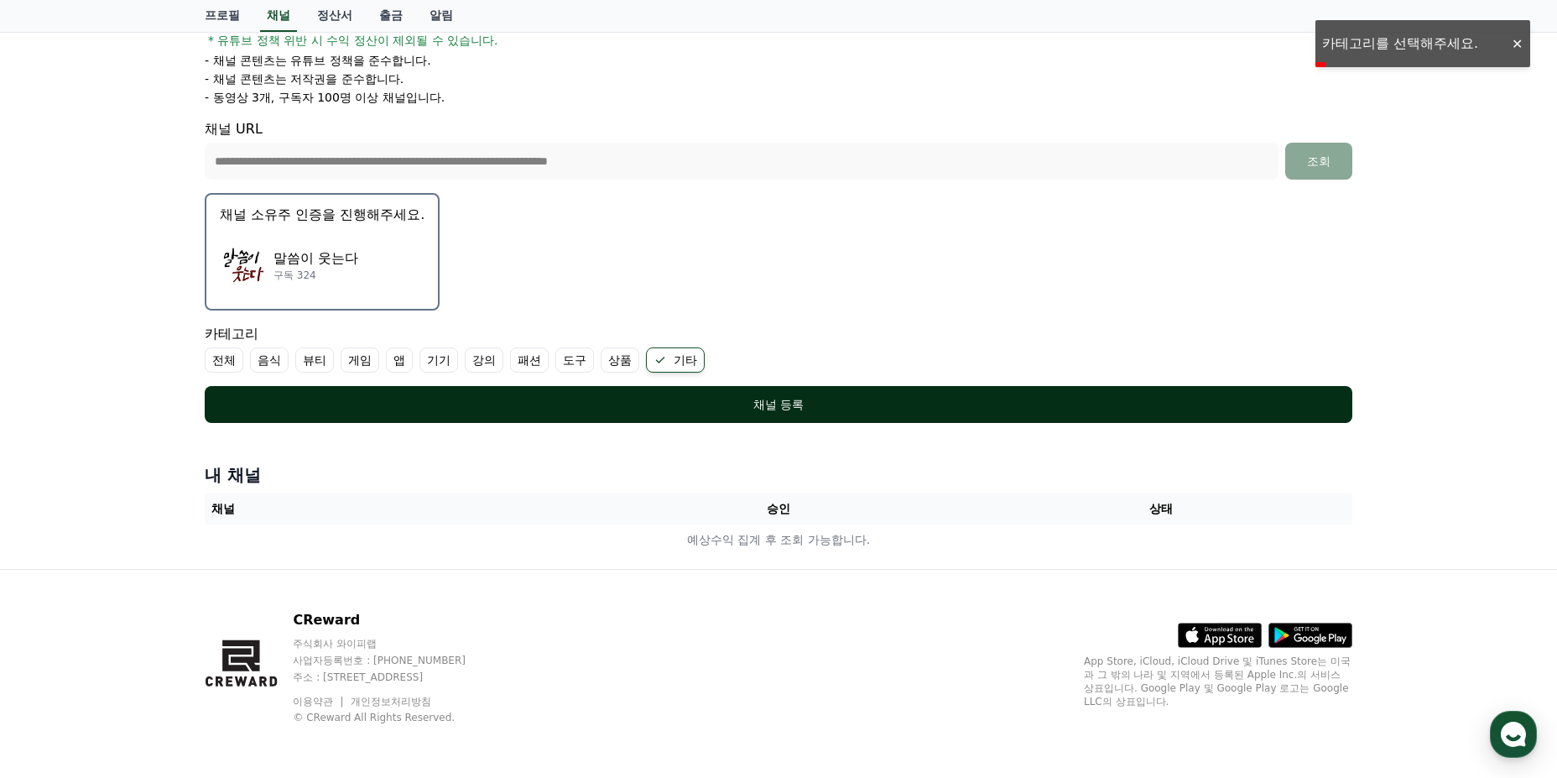
click at [741, 406] on div "채널 등록" at bounding box center [778, 404] width 1081 height 17
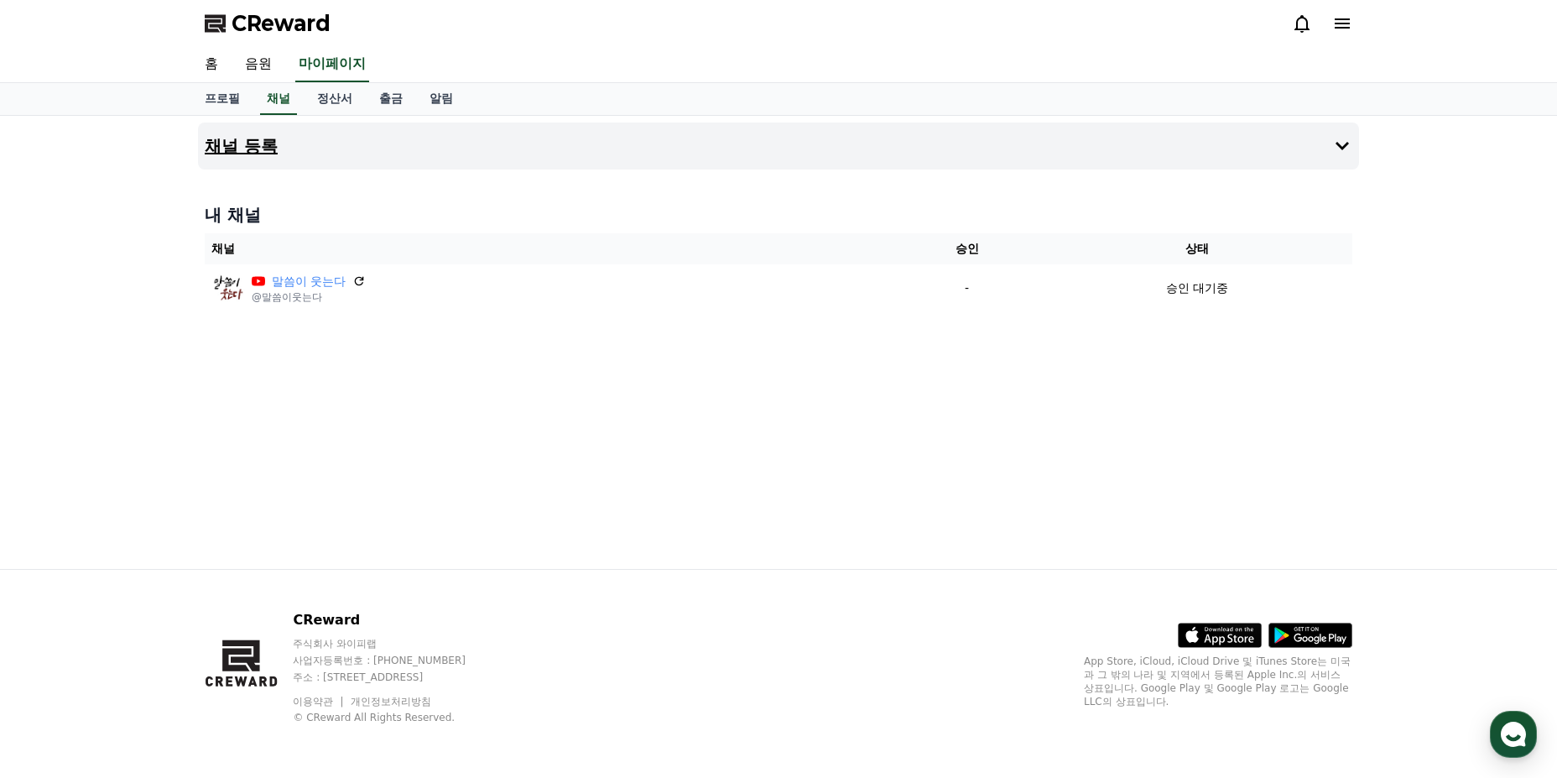
click at [259, 141] on h4 "채널 등록" at bounding box center [241, 146] width 73 height 18
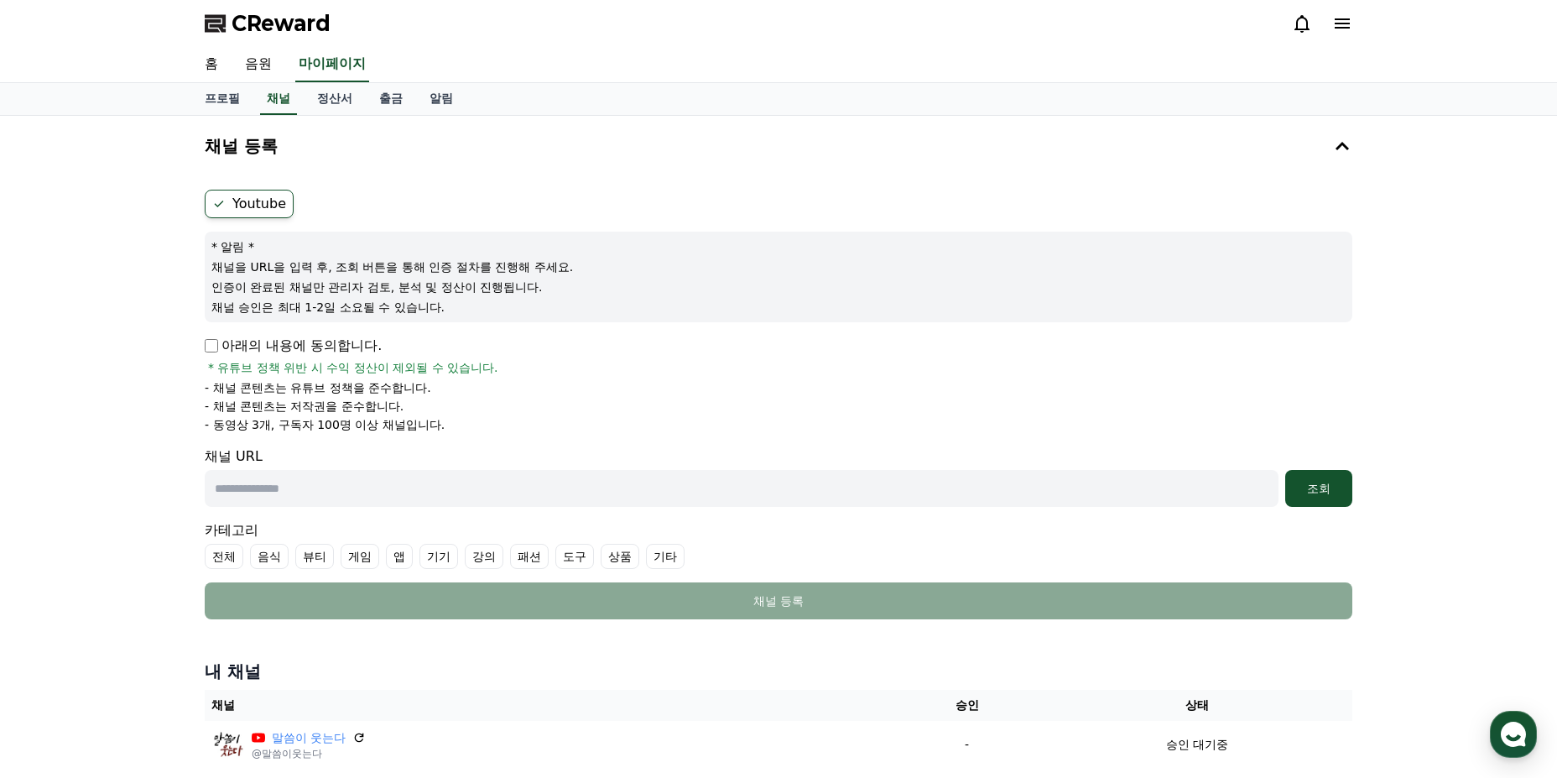
click at [289, 495] on input "text" at bounding box center [742, 488] width 1074 height 37
paste input "**********"
type input "**********"
click at [1330, 487] on div "조회" at bounding box center [1319, 488] width 54 height 17
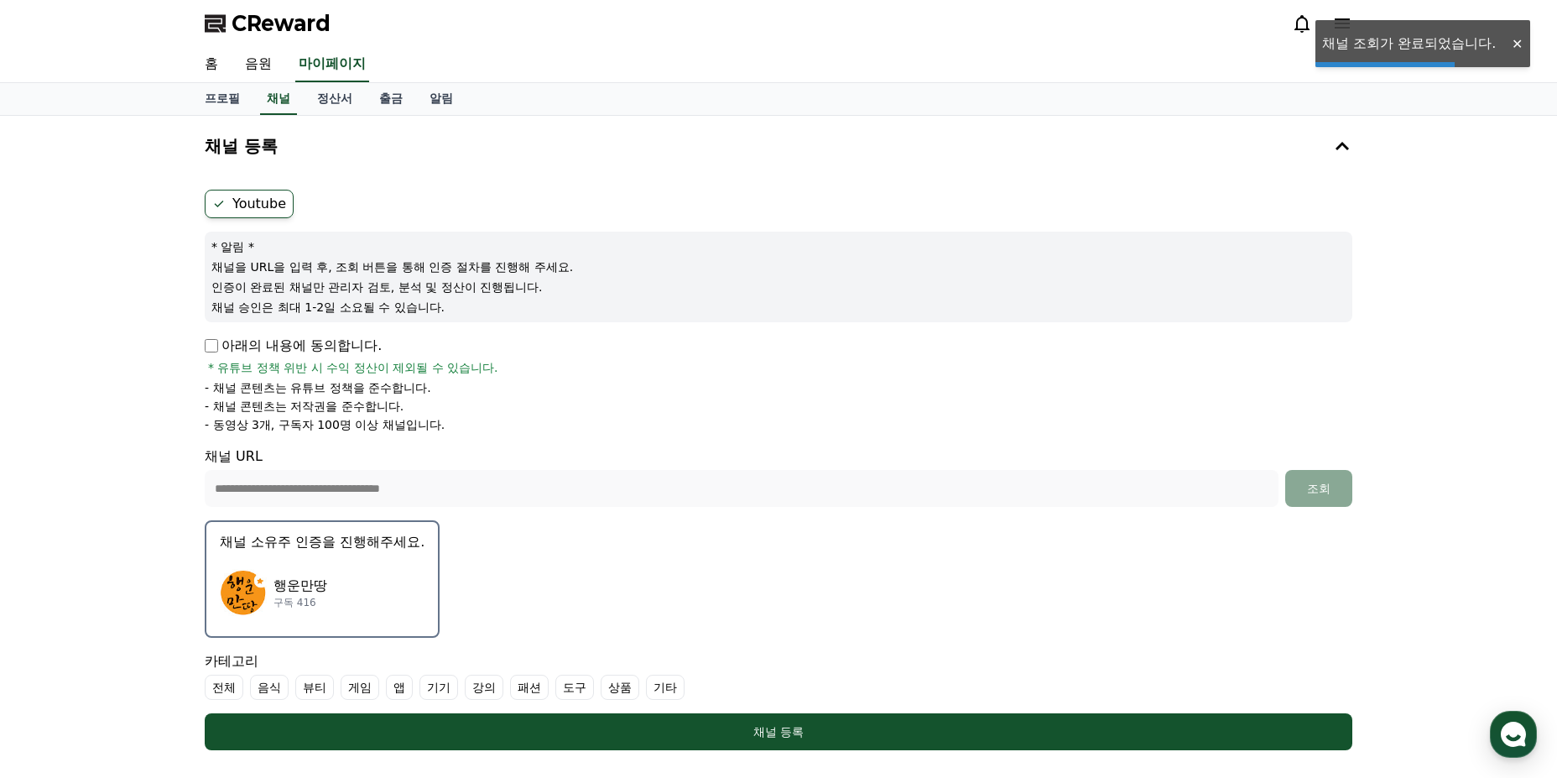
click at [372, 576] on div "행운만땅 구독 416" at bounding box center [322, 592] width 205 height 67
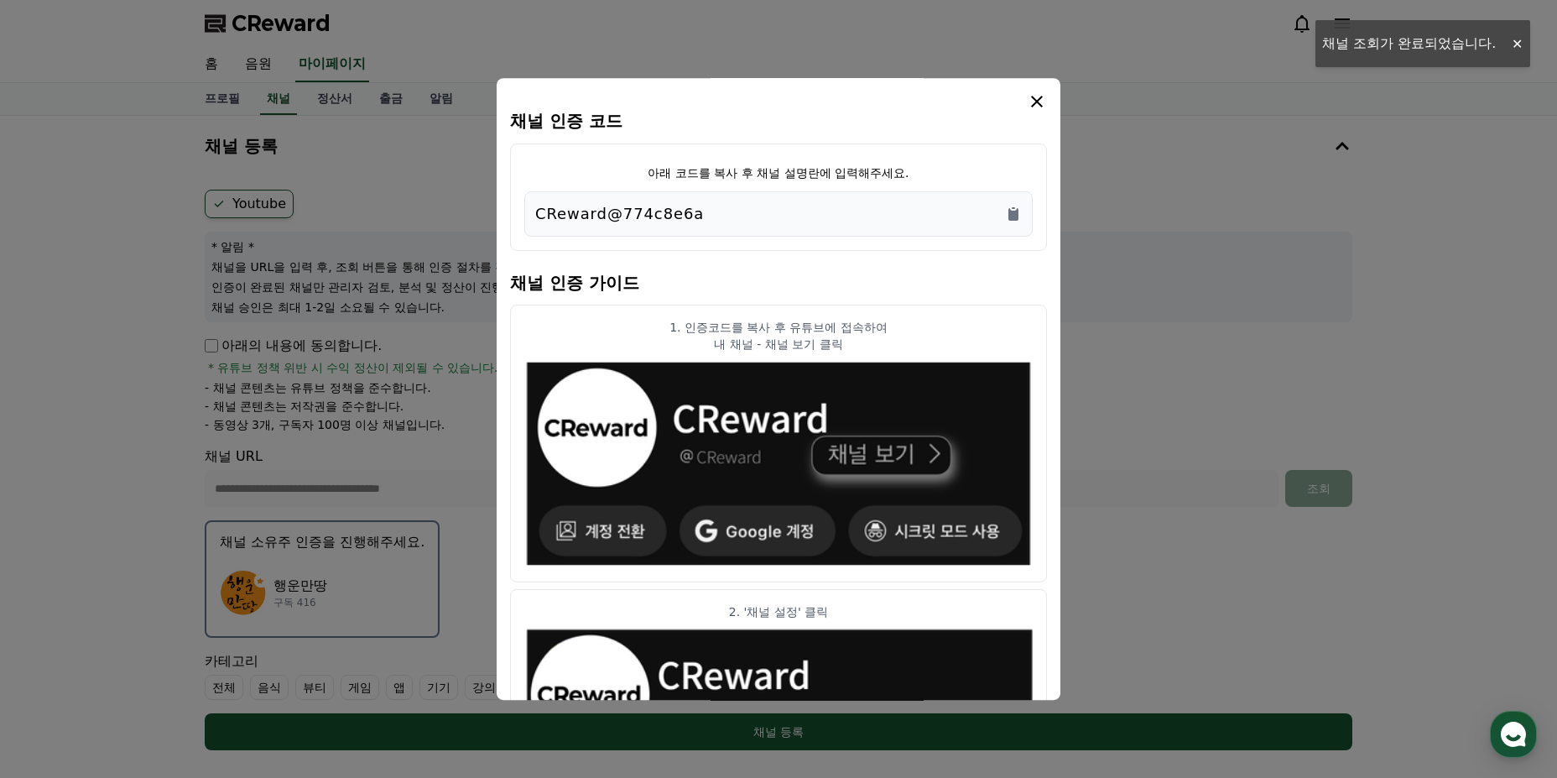
scroll to position [84, 0]
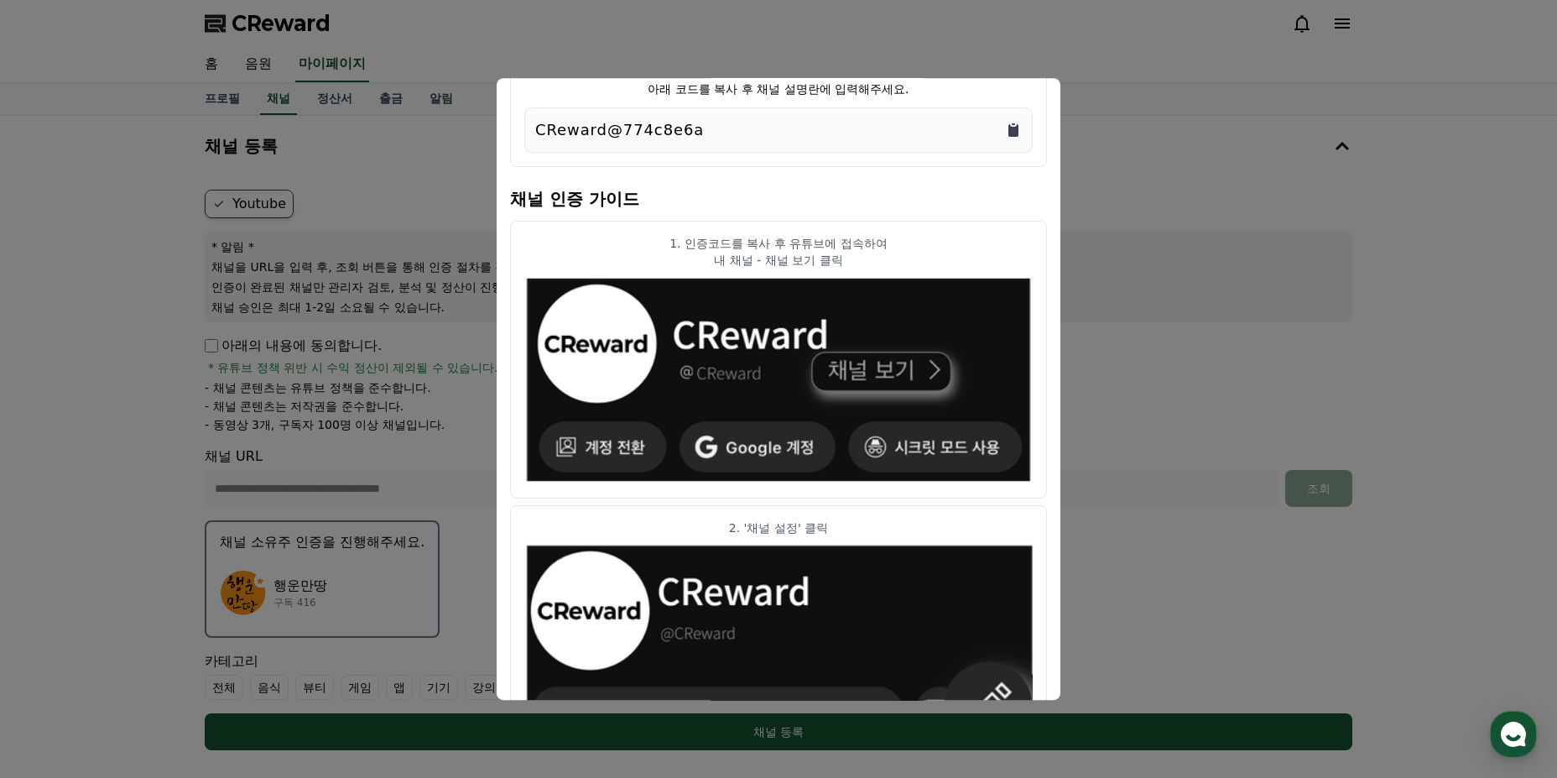
click at [1013, 132] on icon "Copy to clipboard" at bounding box center [1014, 130] width 10 height 13
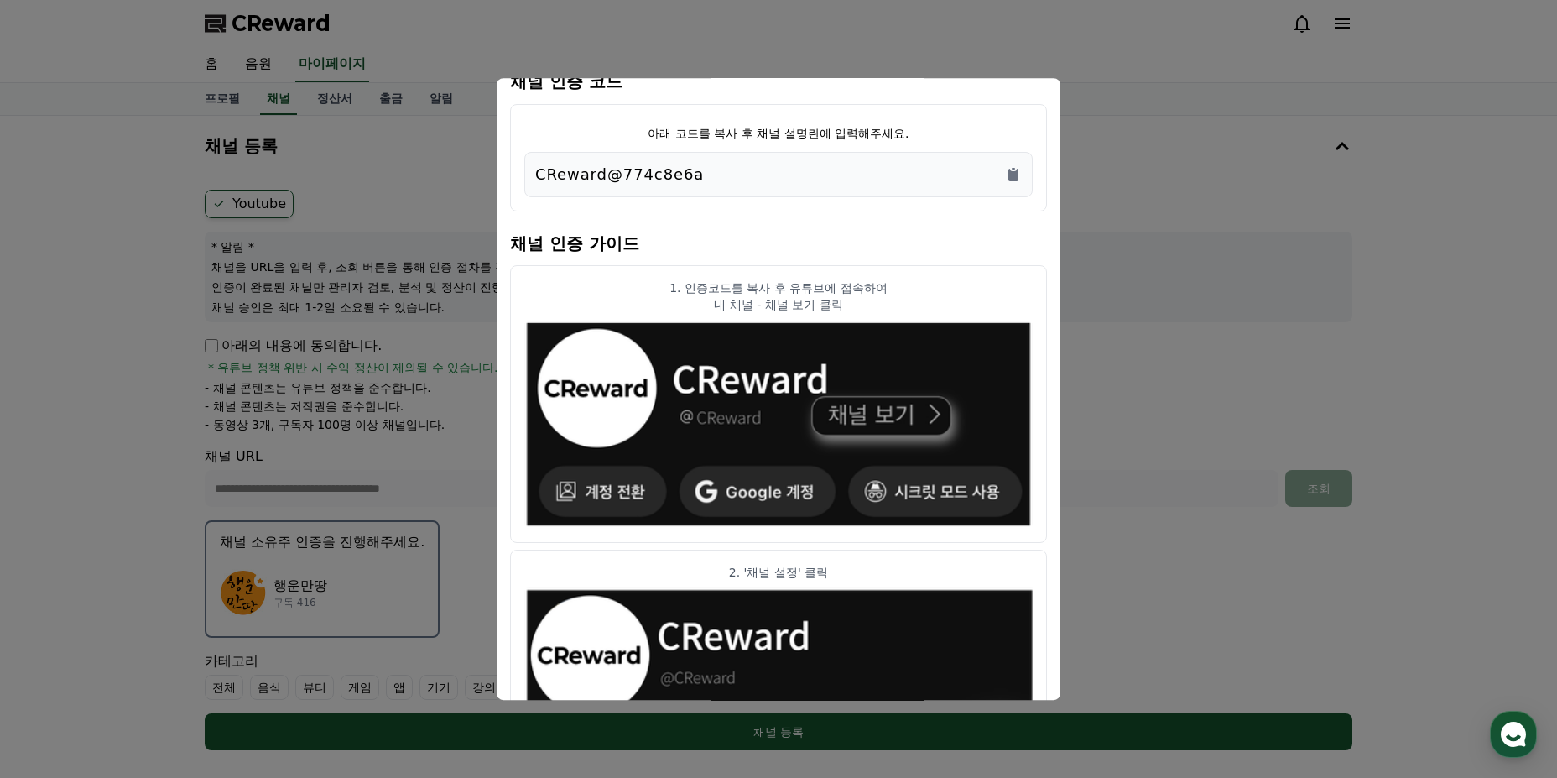
scroll to position [0, 0]
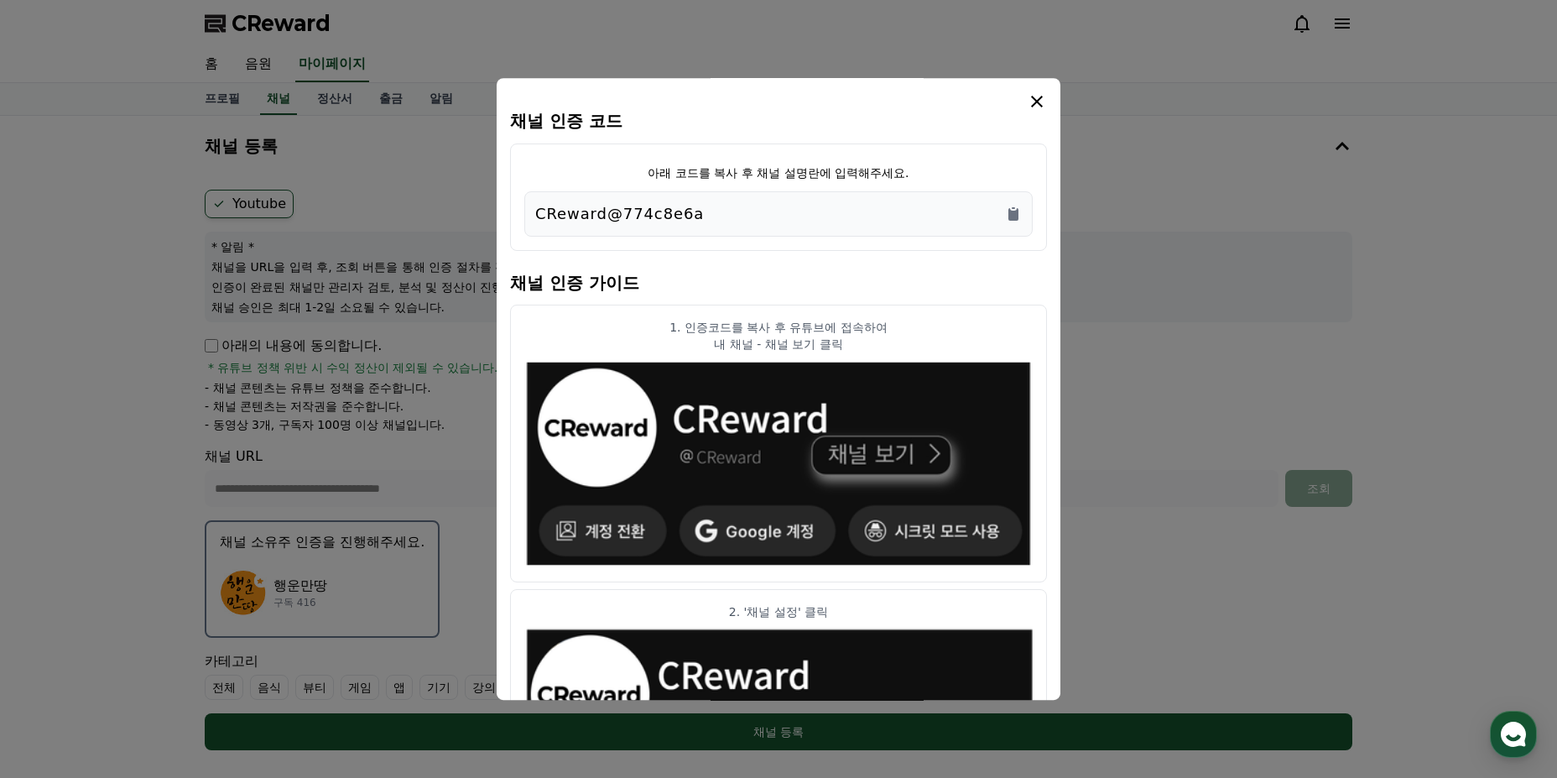
click at [1040, 98] on icon "modal" at bounding box center [1037, 102] width 12 height 12
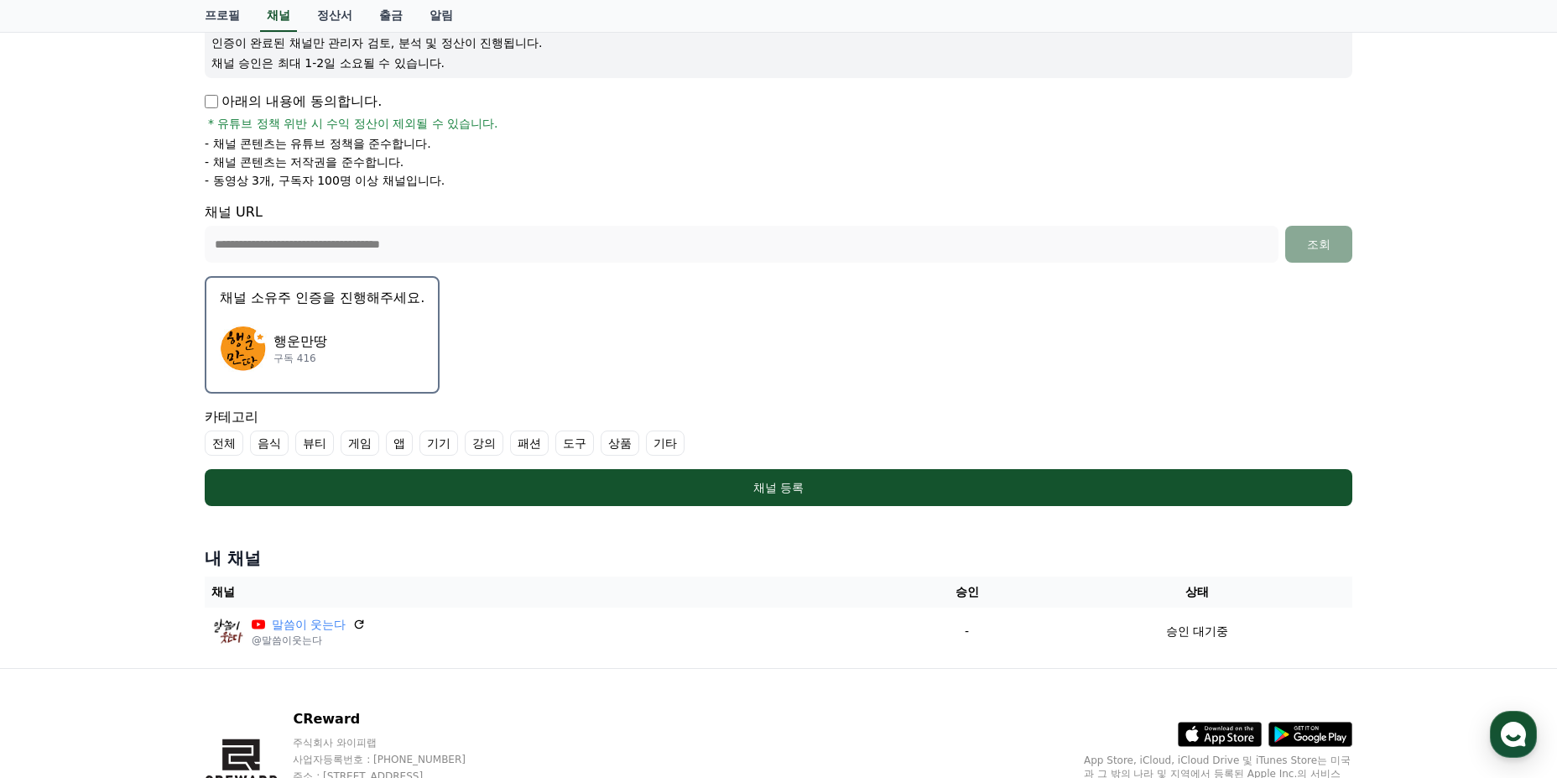
scroll to position [252, 0]
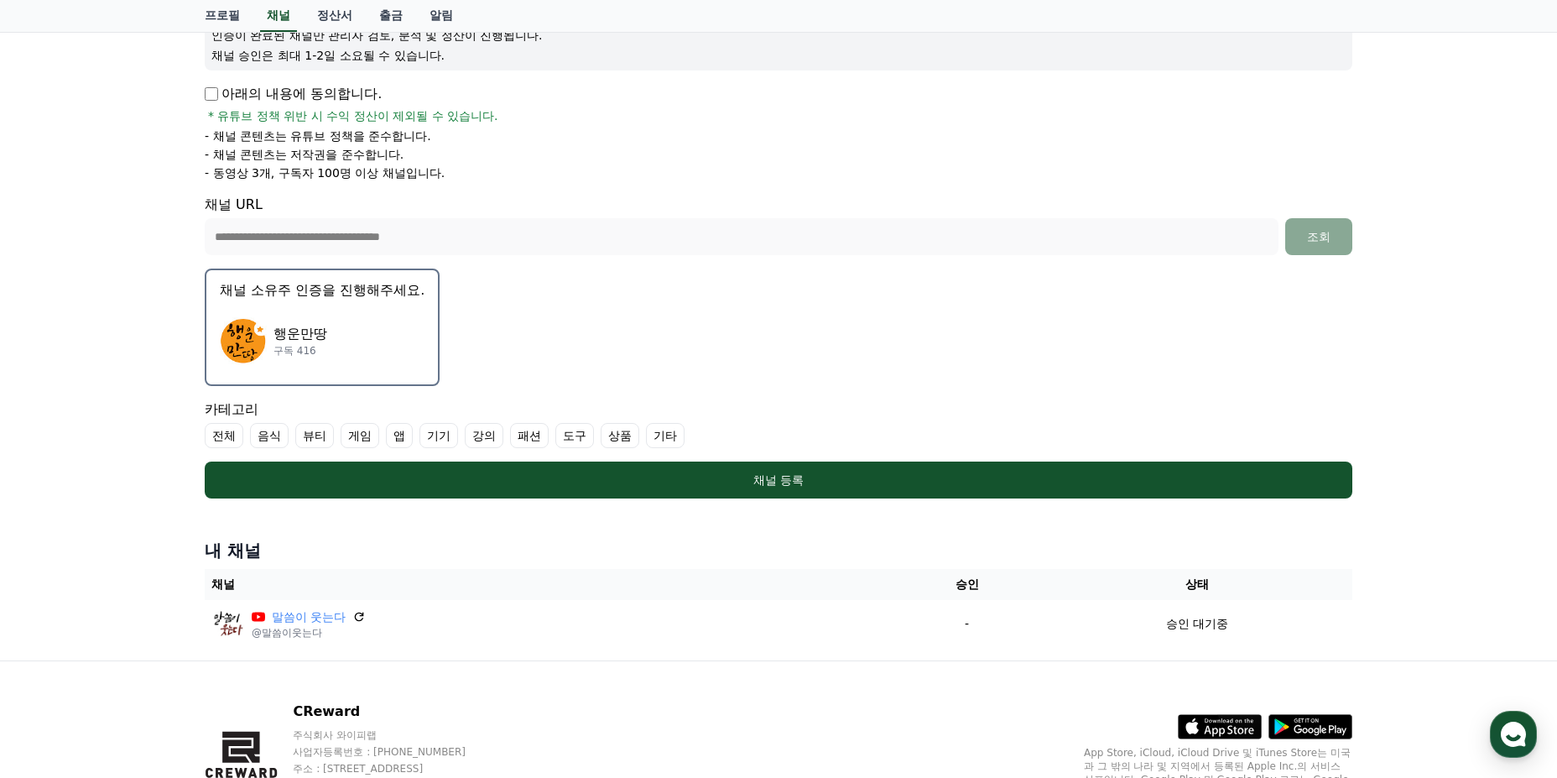
click at [670, 438] on label "기타" at bounding box center [665, 435] width 39 height 25
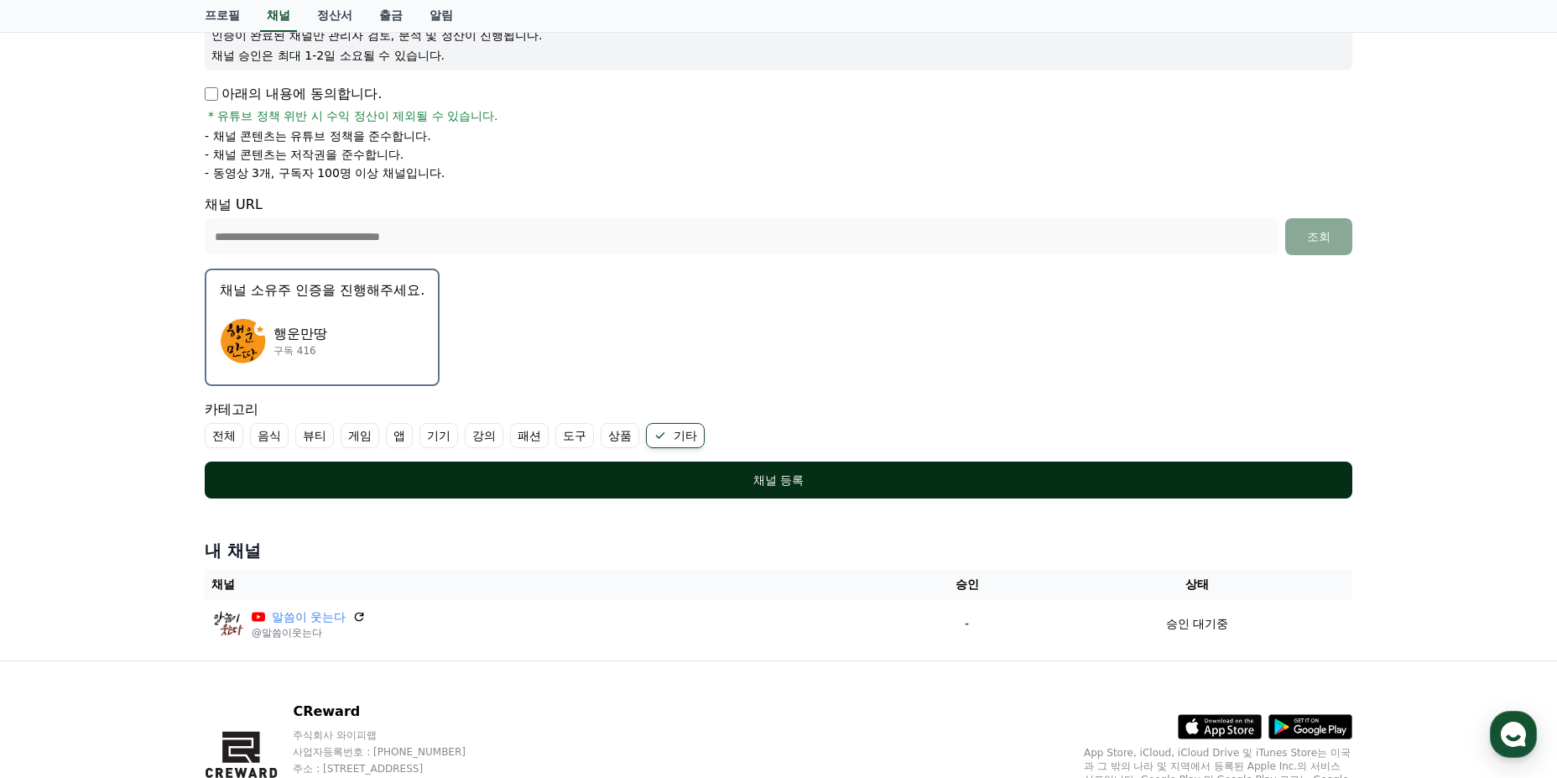
click at [800, 476] on div "채널 등록" at bounding box center [778, 480] width 1081 height 17
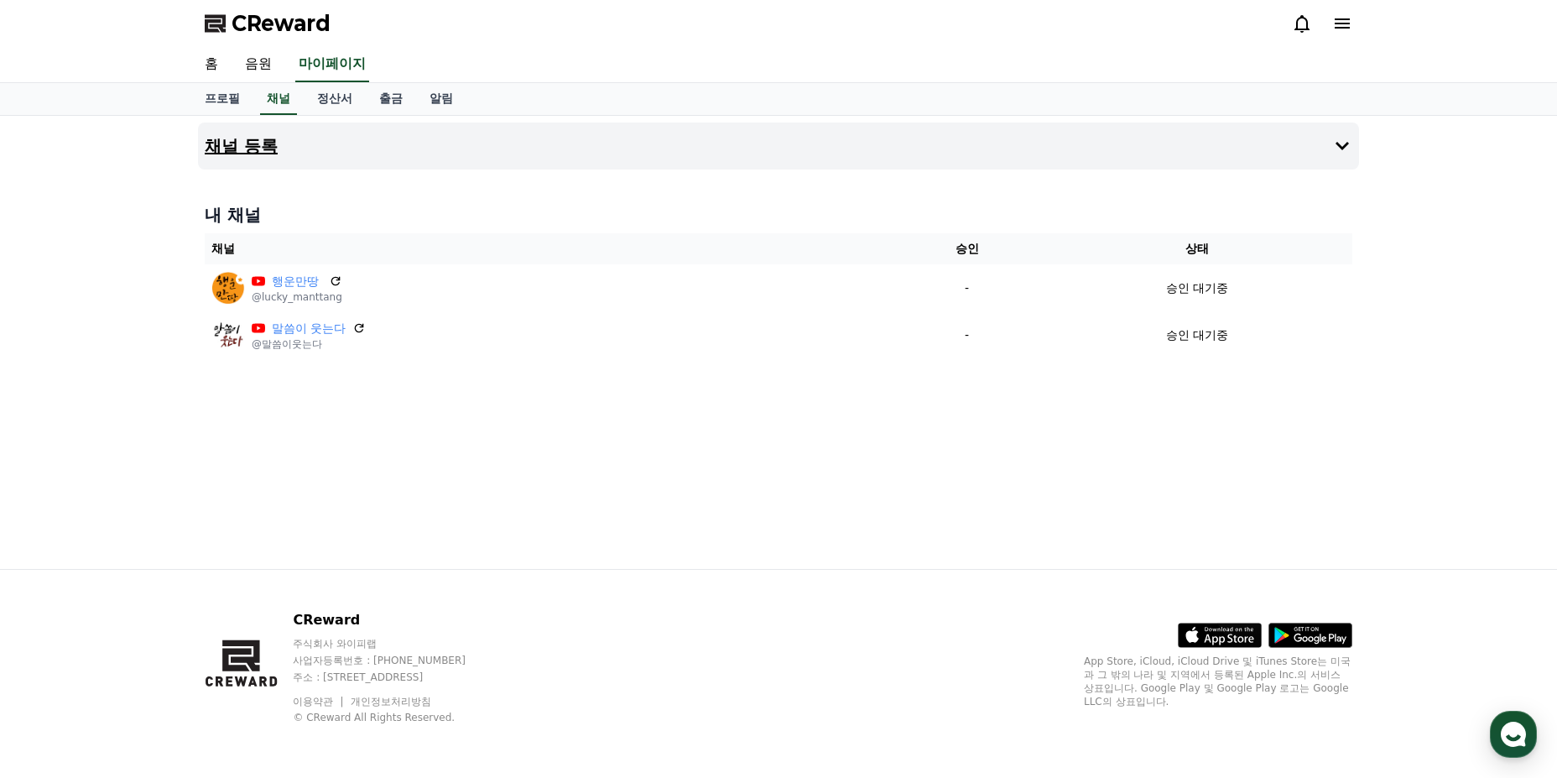
click at [1337, 141] on icon at bounding box center [1342, 146] width 20 height 20
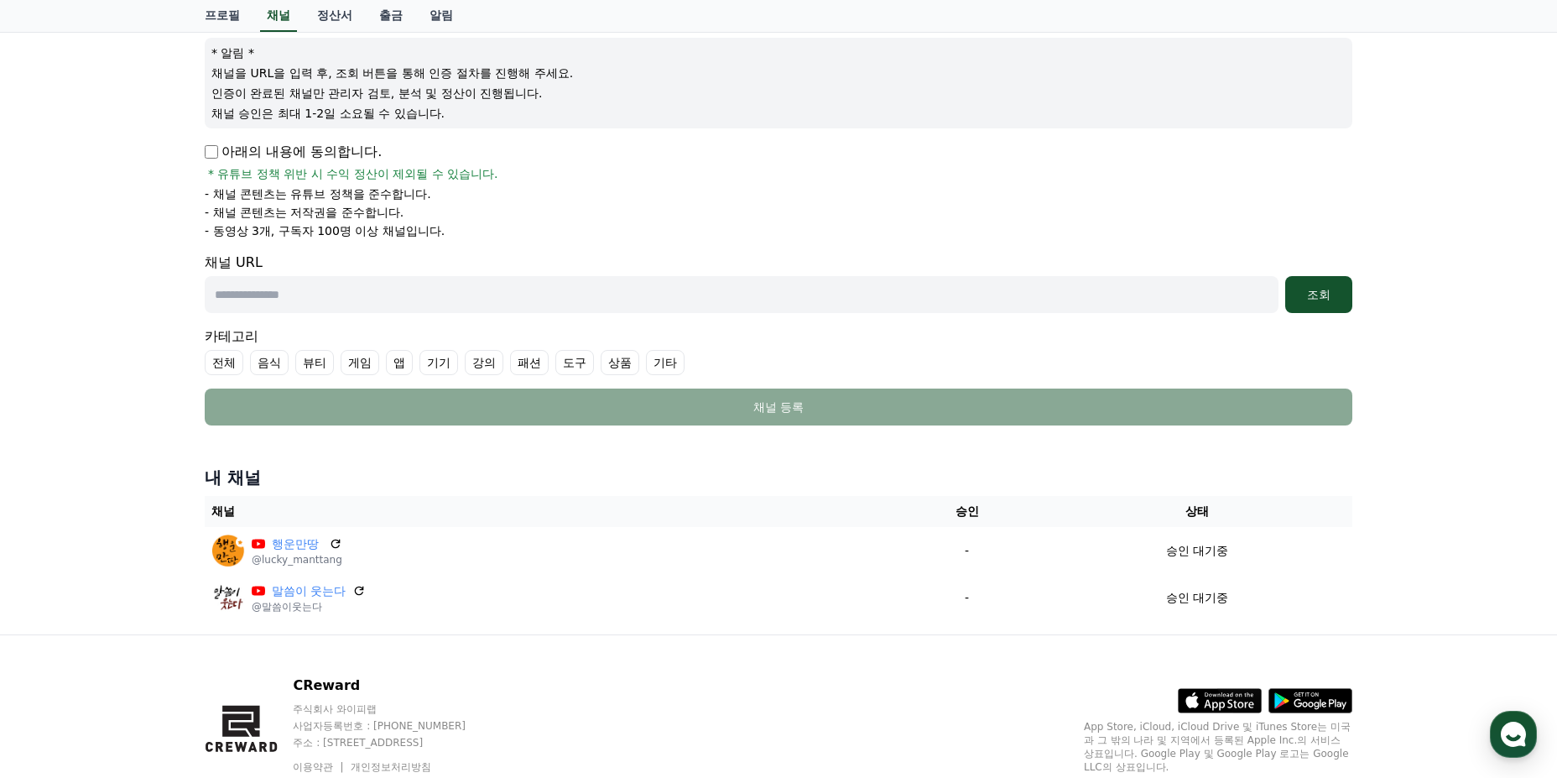
scroll to position [168, 0]
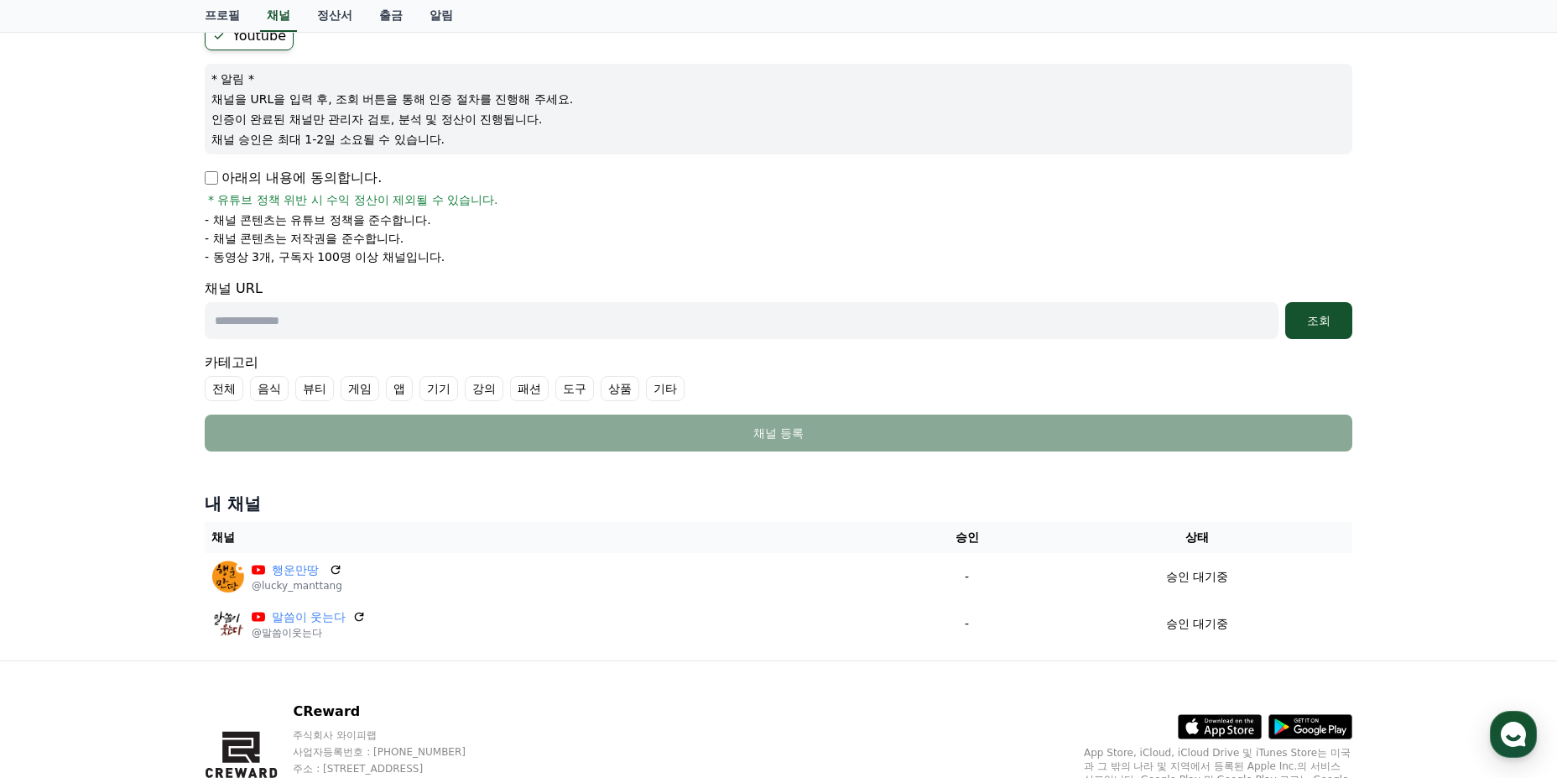
drag, startPoint x: 213, startPoint y: 257, endPoint x: 379, endPoint y: 258, distance: 166.1
click at [379, 258] on p "- 동영상 3개, 구독자 100명 이상 채널입니다." at bounding box center [325, 256] width 240 height 17
click at [496, 260] on li "- 동영상 3개, 구독자 100명 이상 채널입니다." at bounding box center [779, 256] width 1148 height 17
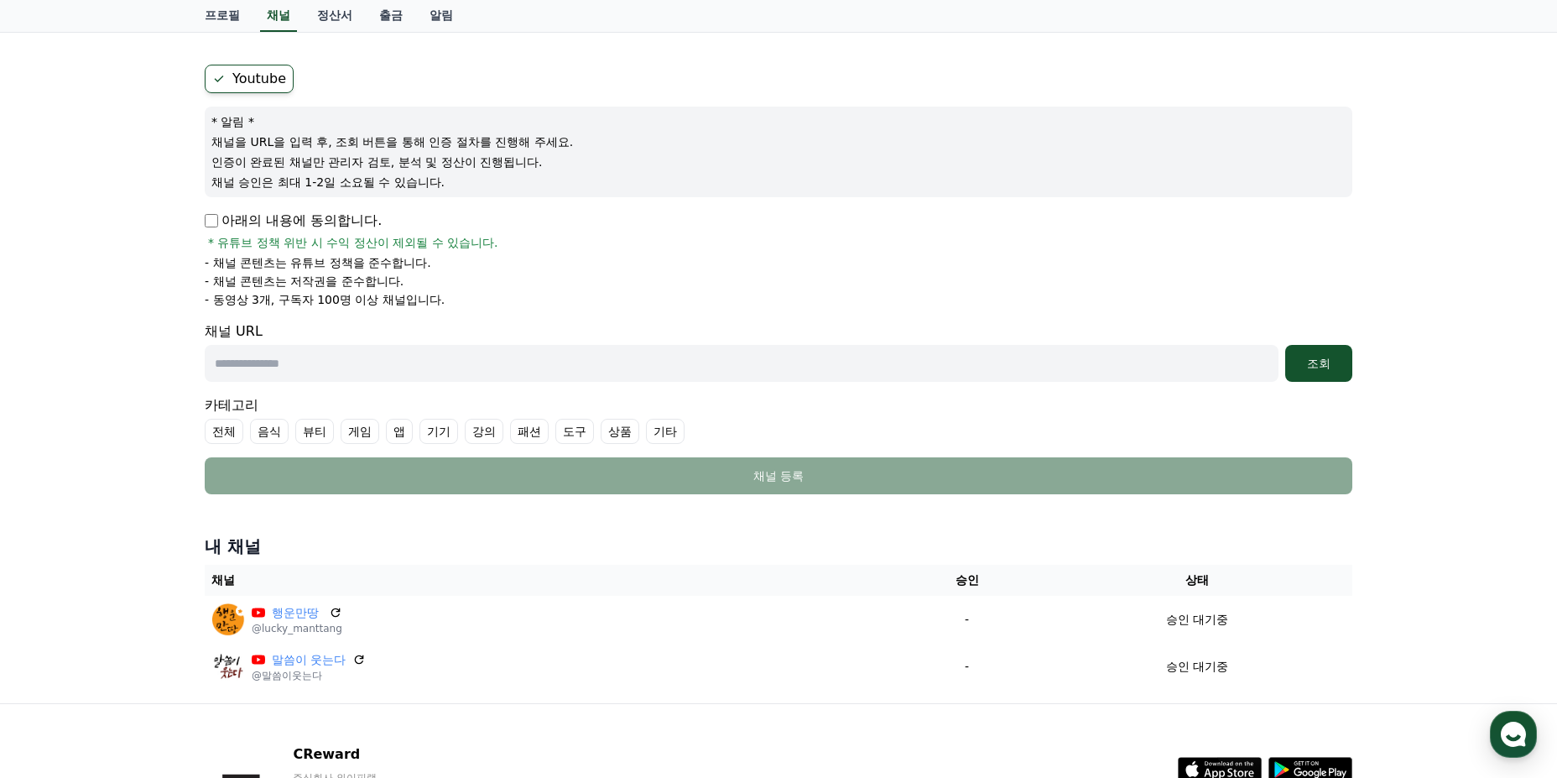
scroll to position [0, 0]
